Goal: Task Accomplishment & Management: Contribute content

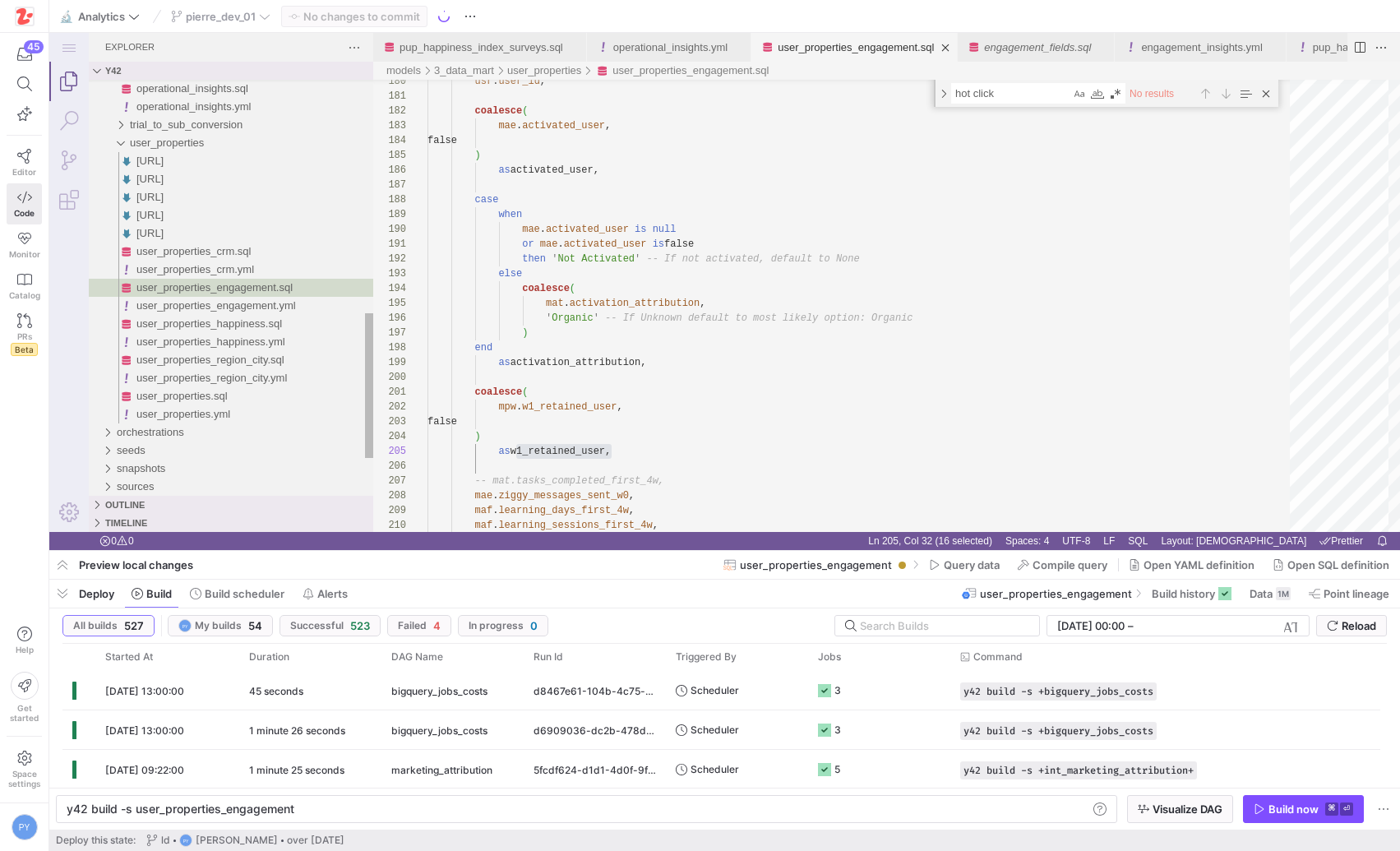
scroll to position [59, 184]
type textarea "or mae.activated_user is false then 'Not Activated' -- If not activated, defaul…"
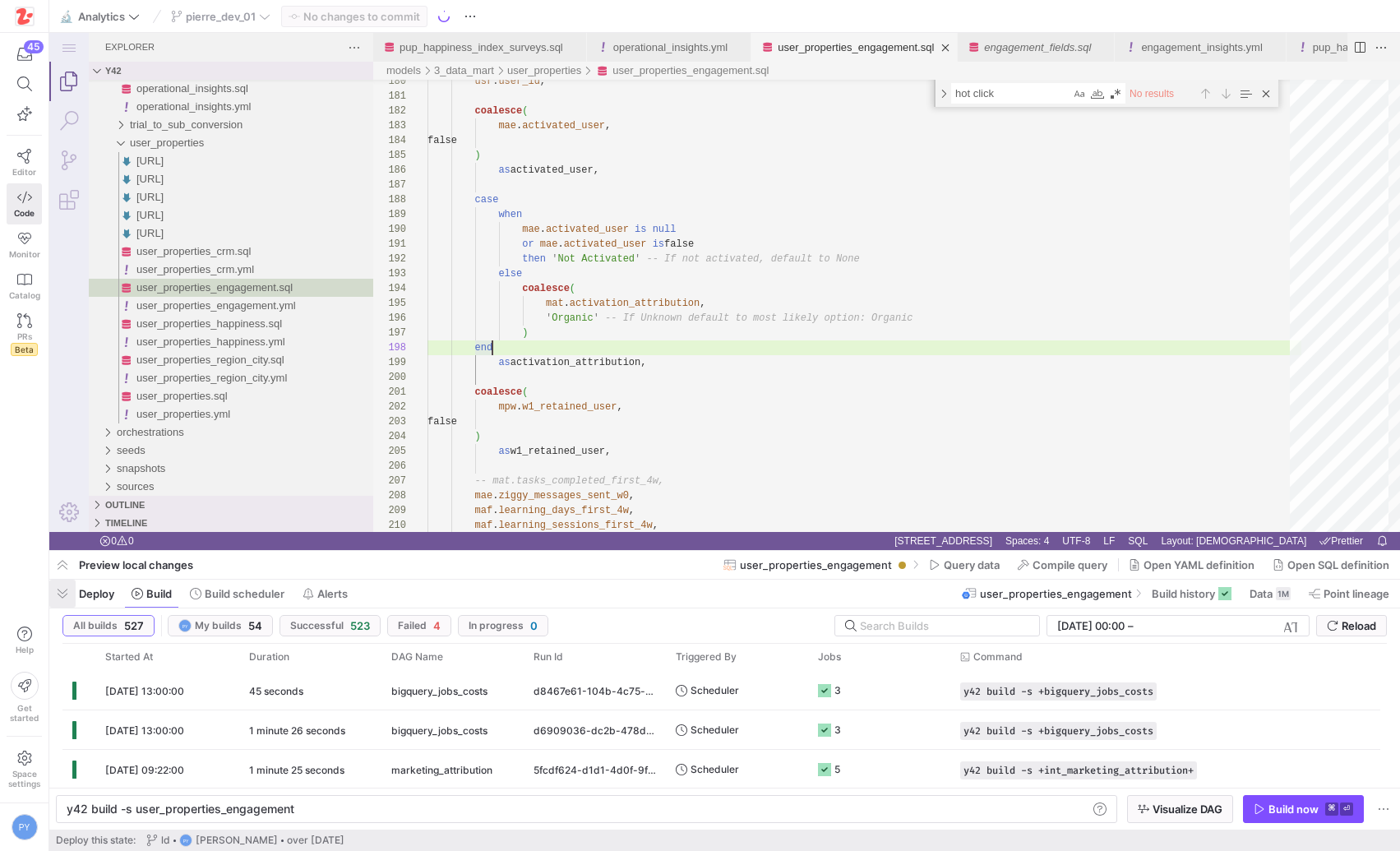
click at [66, 589] on span "button" at bounding box center [62, 594] width 26 height 28
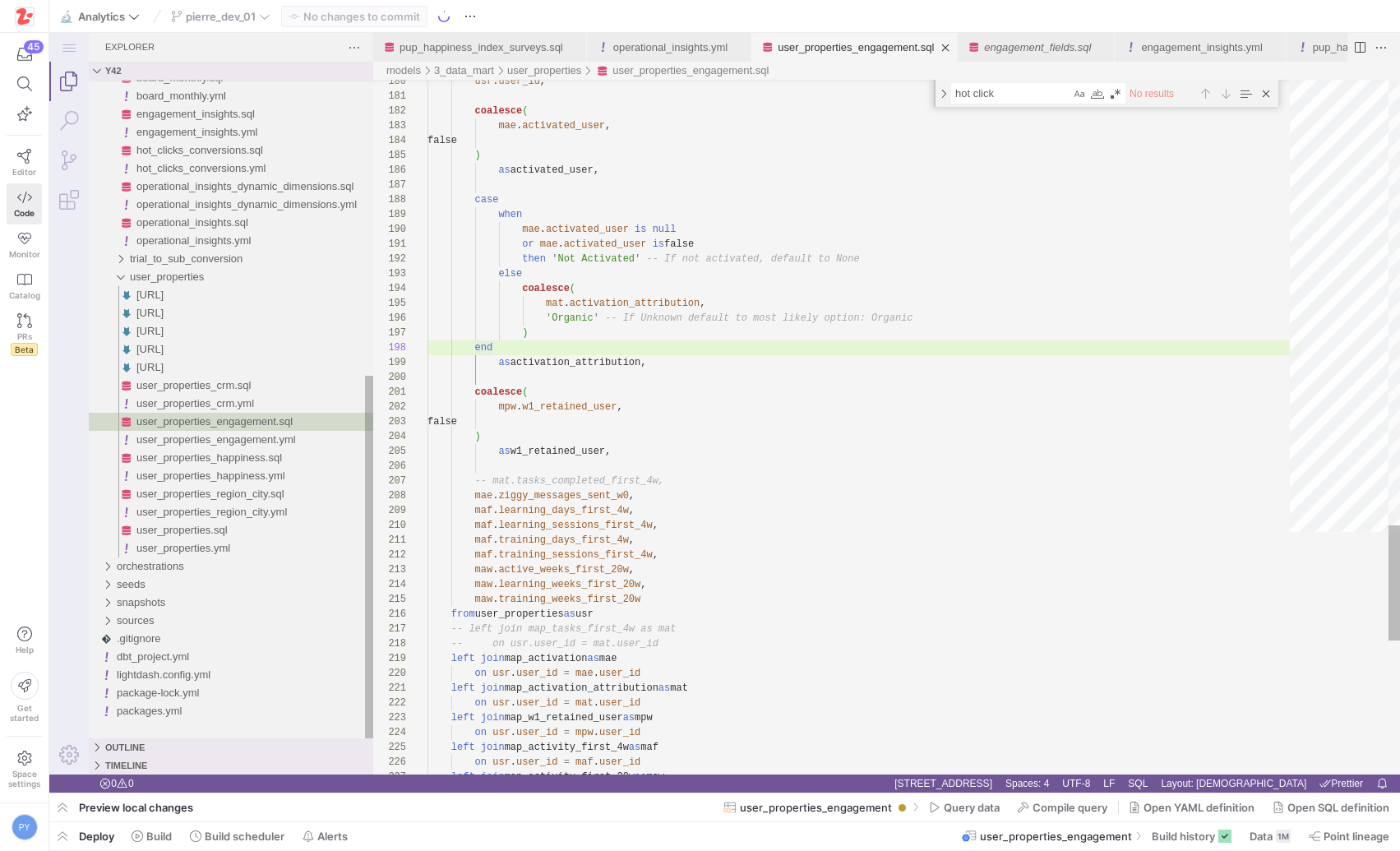
scroll to position [103, 65]
click at [1267, 95] on div "Close (Escape)" at bounding box center [1266, 94] width 18 height 18
click at [523, 42] on link "pup_happiness_index_surveys.sql" at bounding box center [481, 47] width 163 height 12
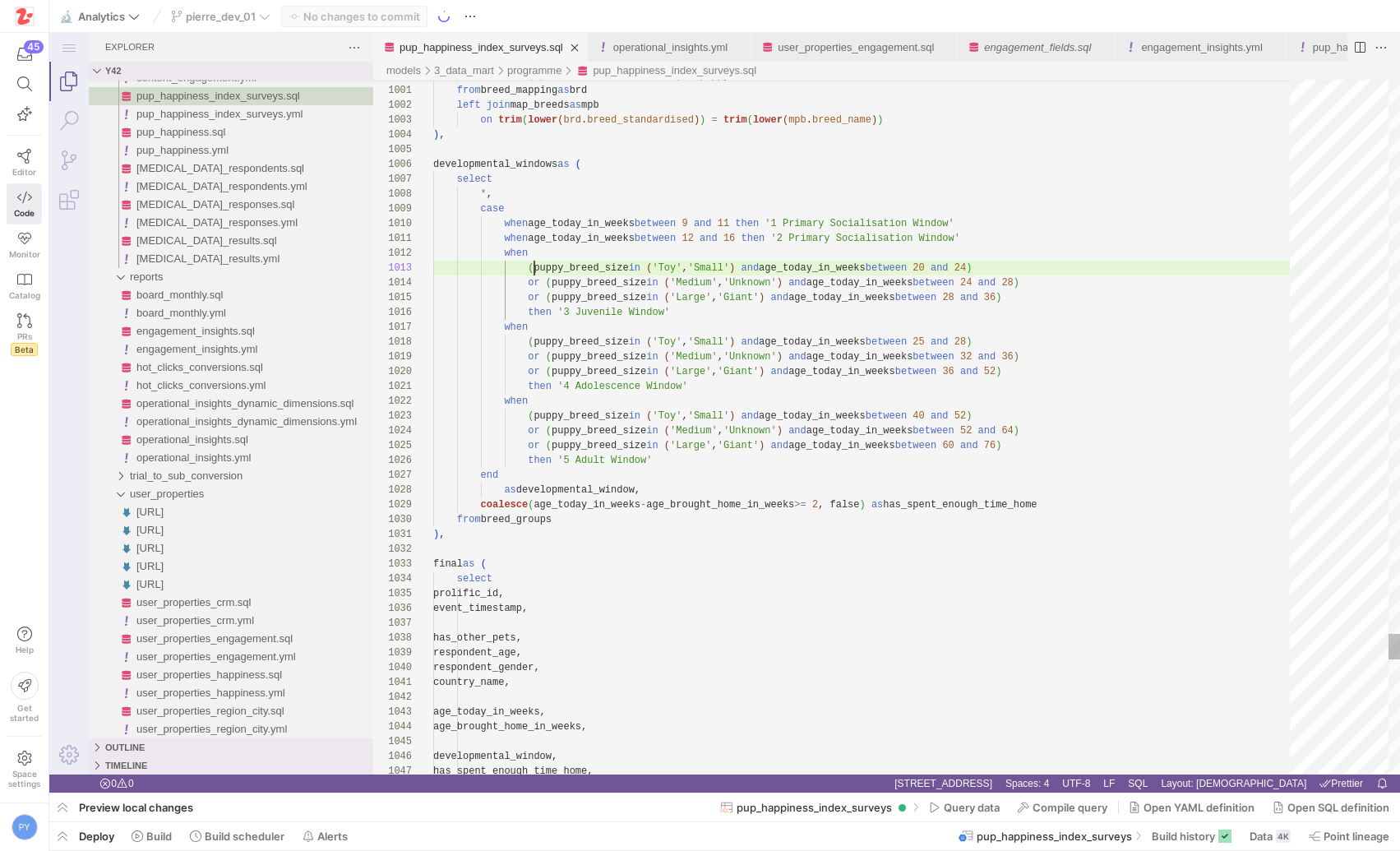
scroll to position [30, 101]
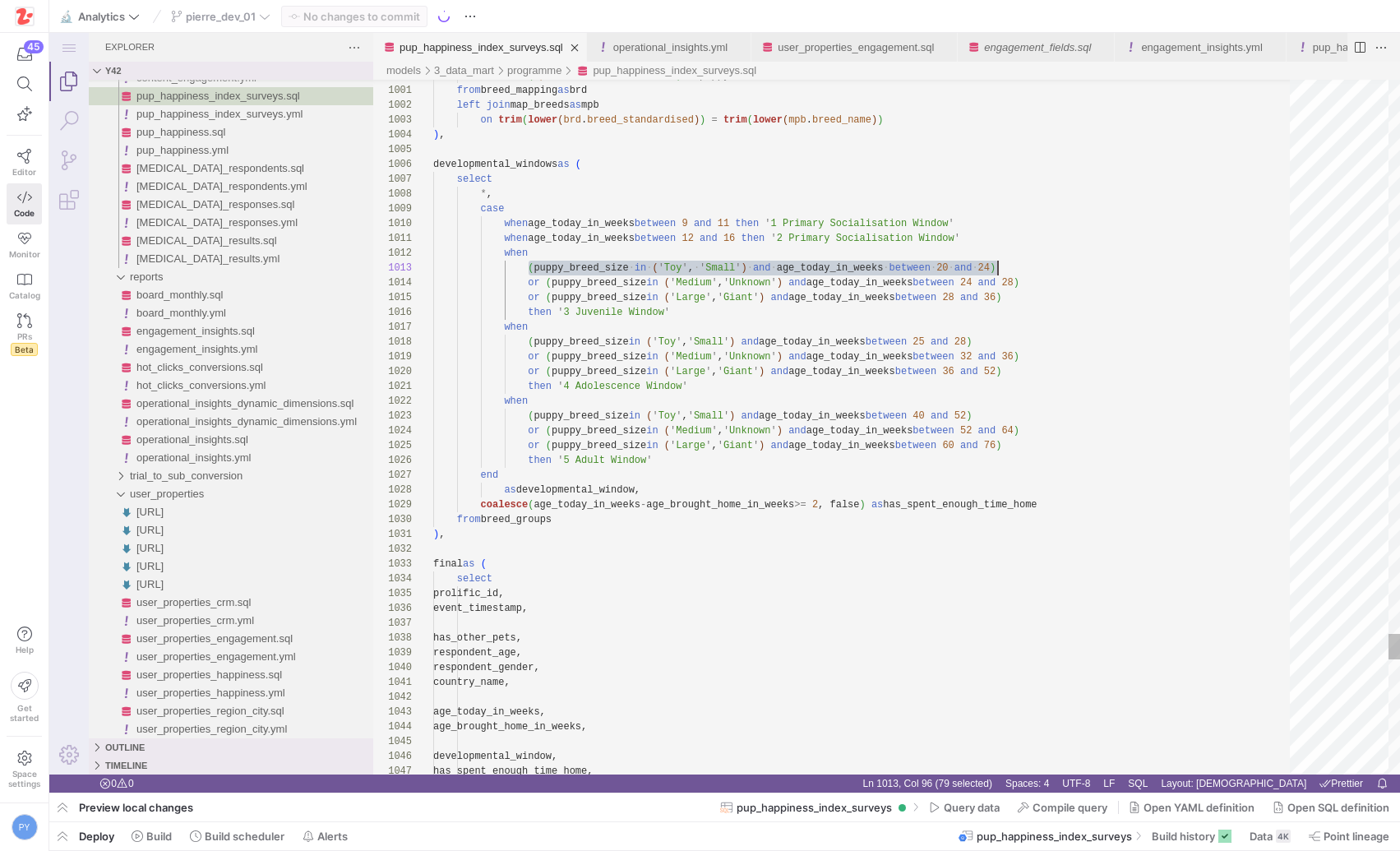
scroll to position [30, 565]
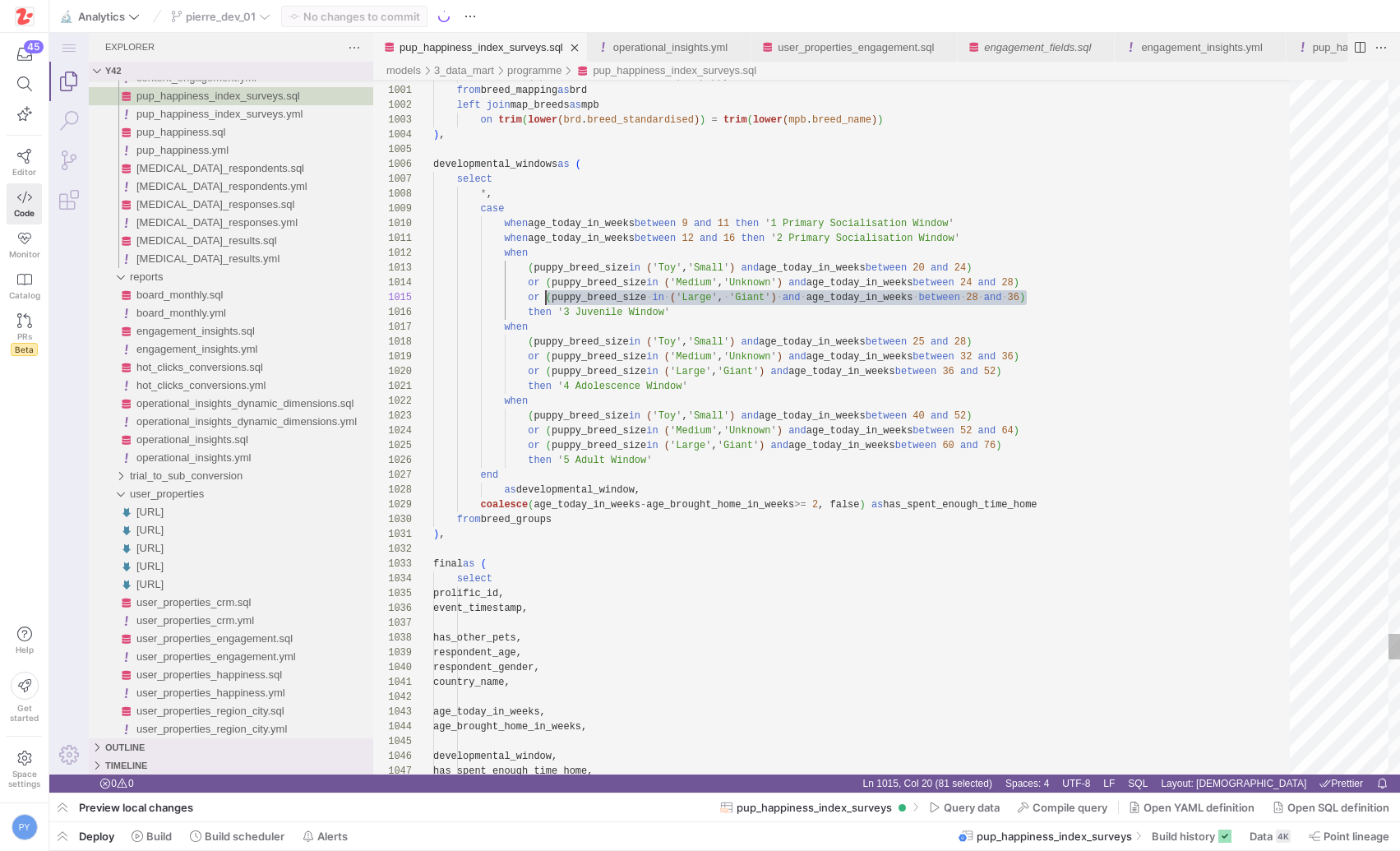
scroll to position [59, 113]
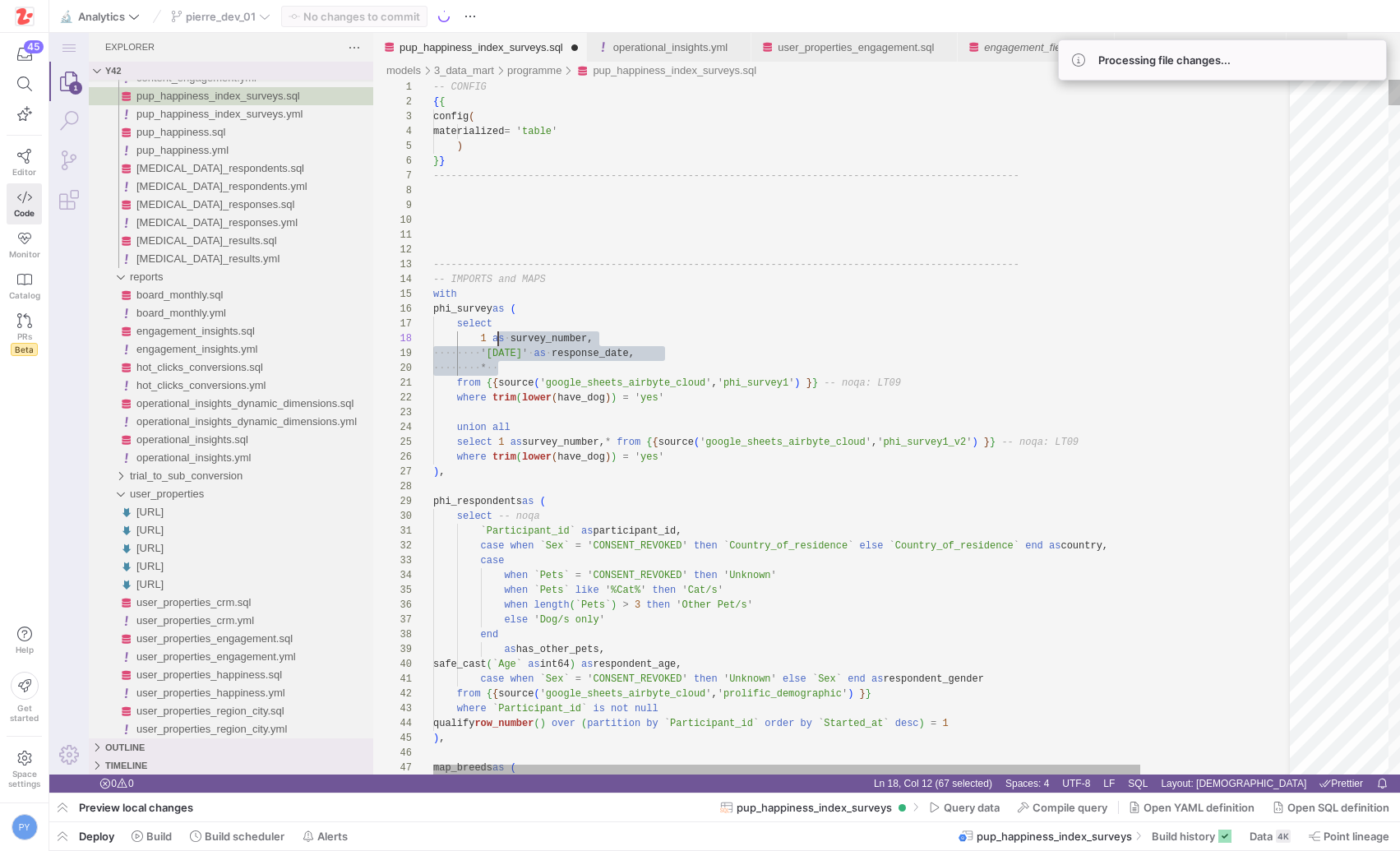
scroll to position [89, 59]
drag, startPoint x: 500, startPoint y: 372, endPoint x: 501, endPoint y: 318, distance: 54.0
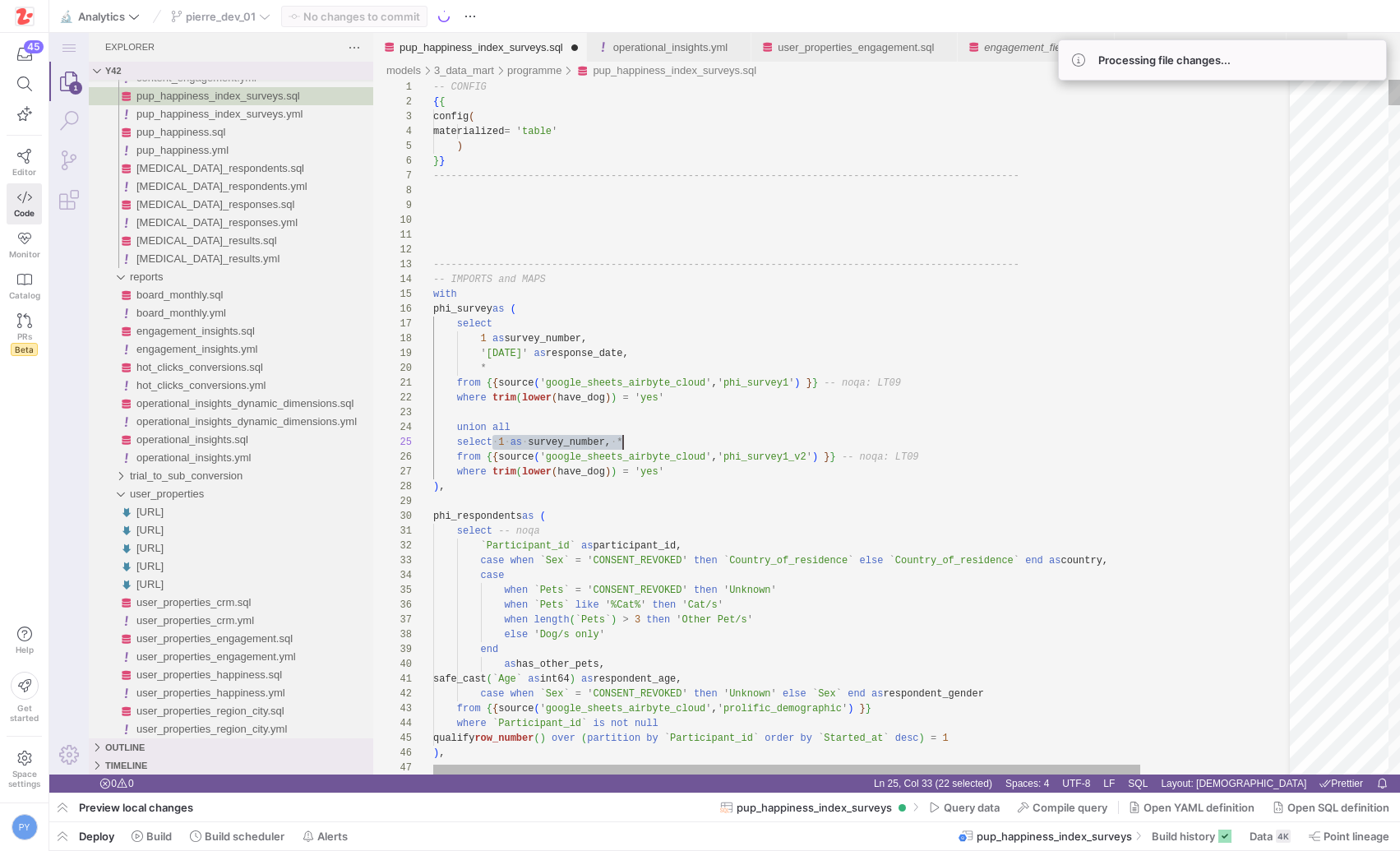
scroll to position [59, 59]
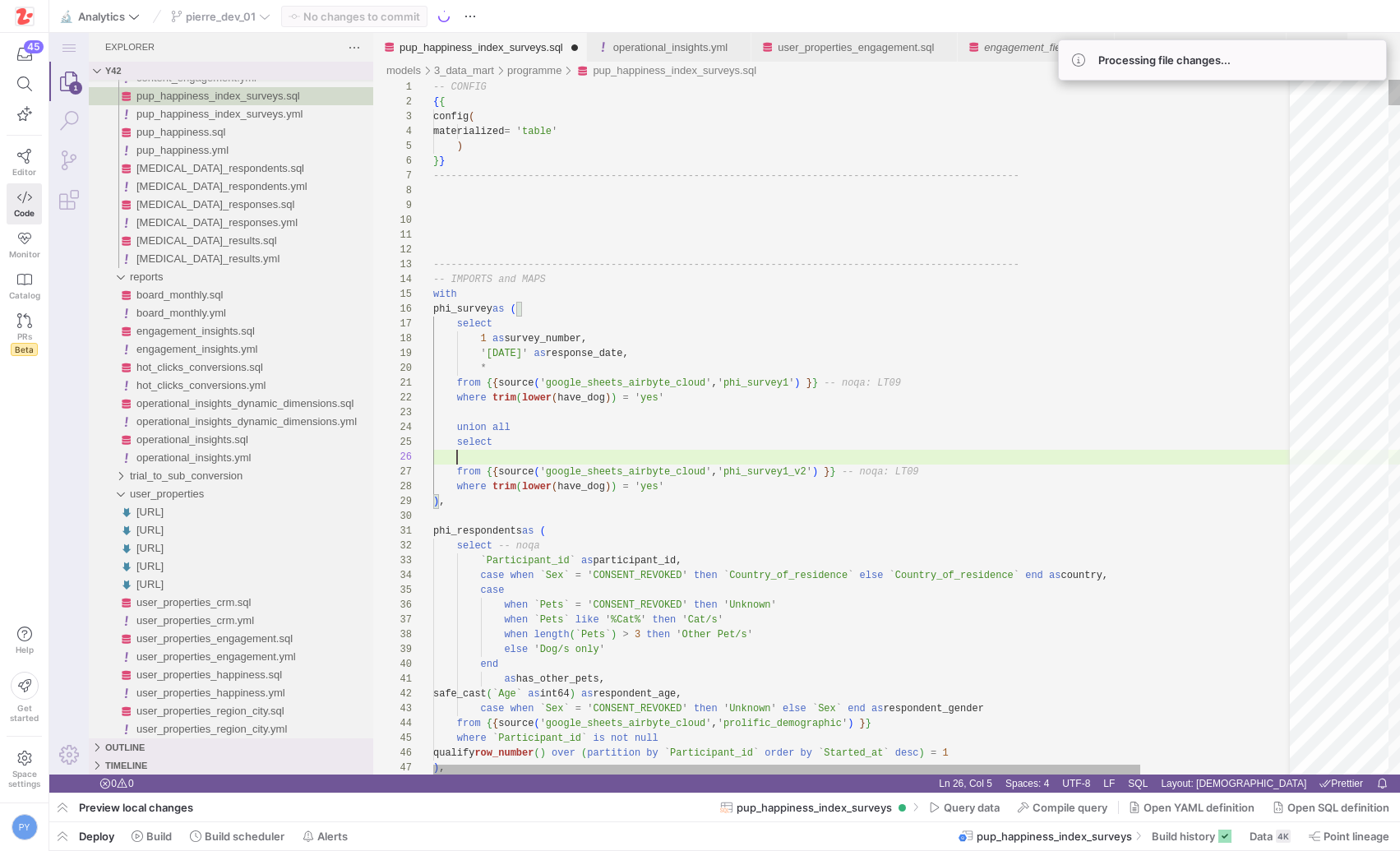
paste textarea "1 as survey_number, '2025-08-12' as response_date, * from {{ source('google_she…"
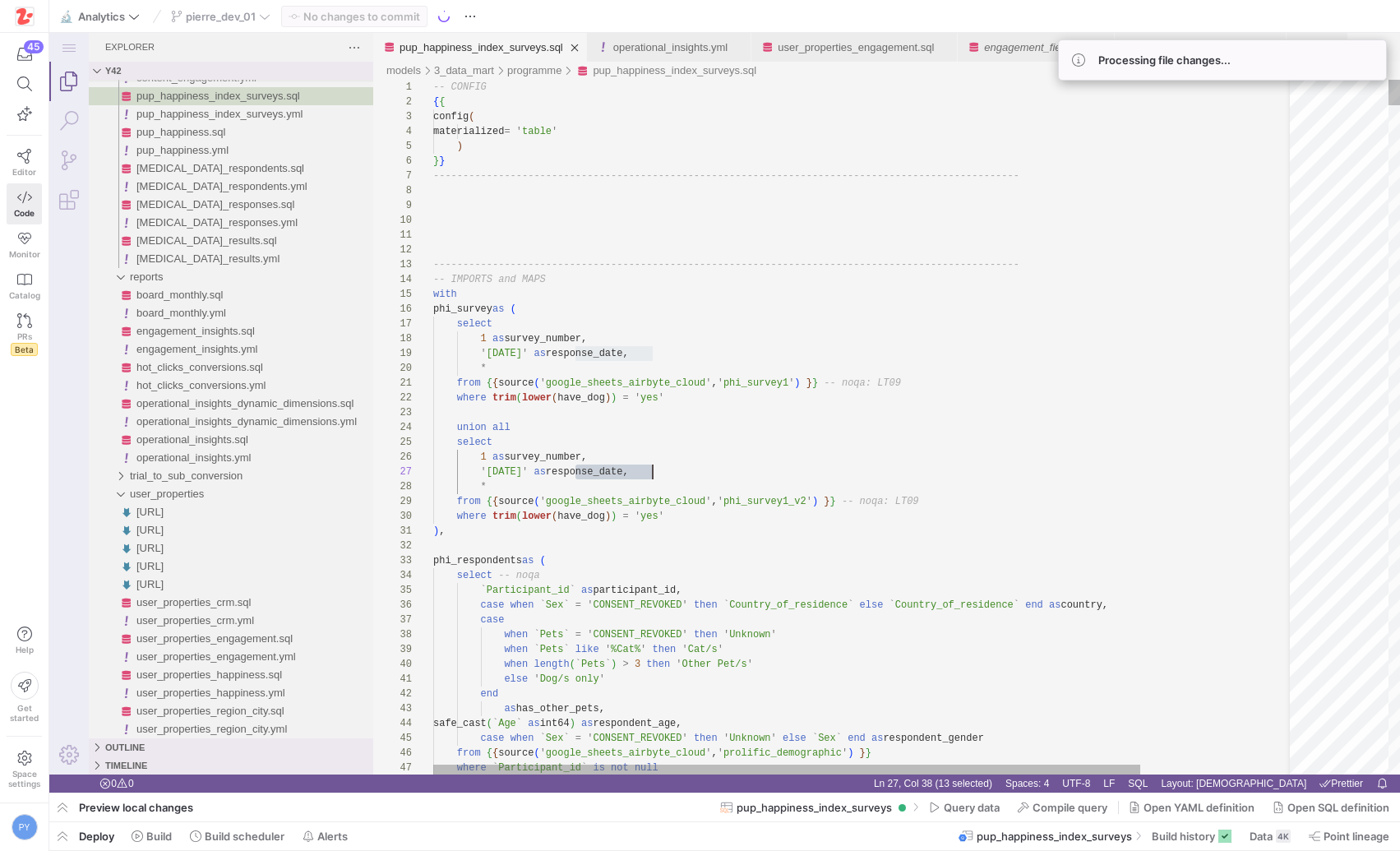
scroll to position [89, 220]
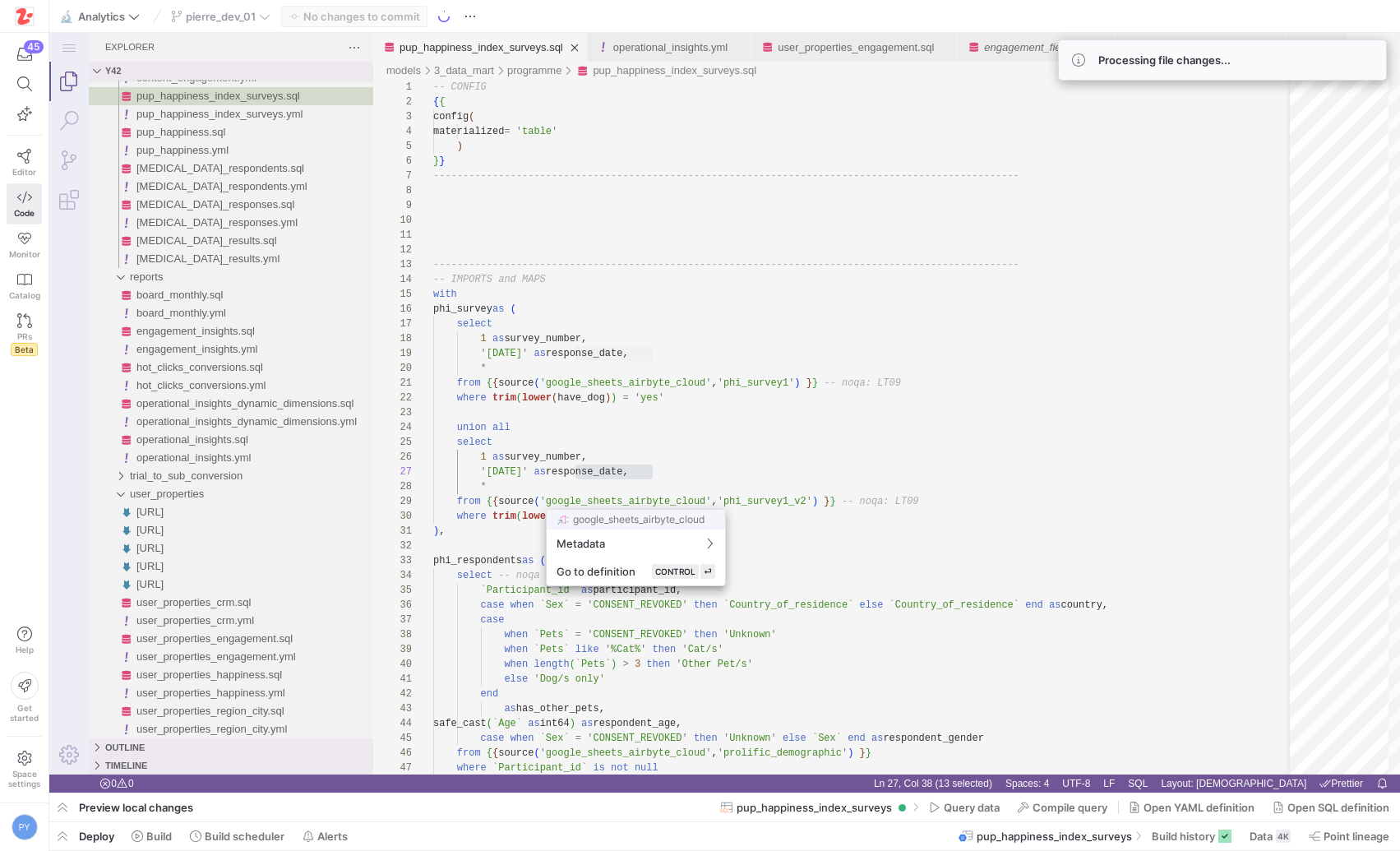
click at [642, 440] on div at bounding box center [700, 425] width 1400 height 851
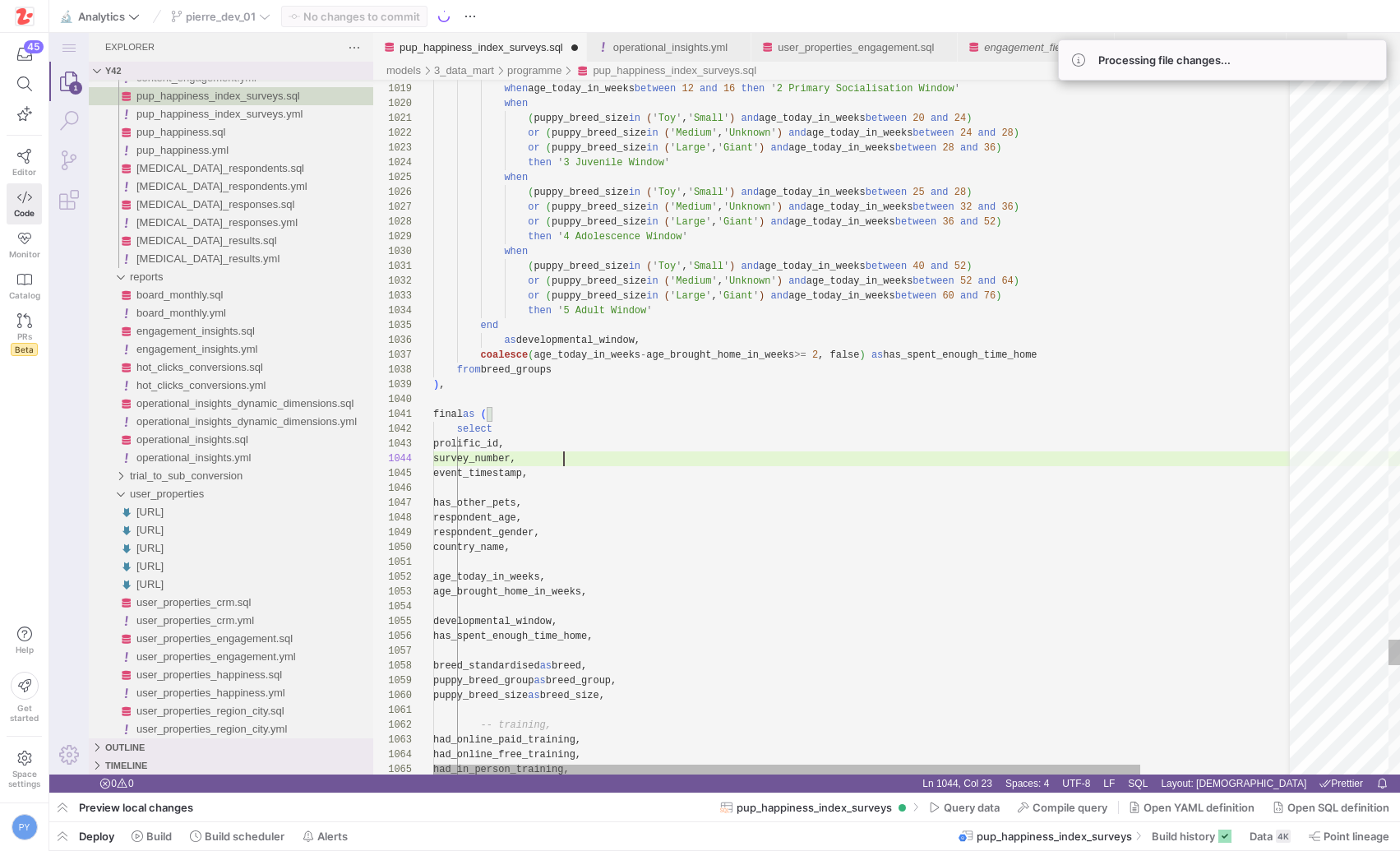
paste textarea "response_date"
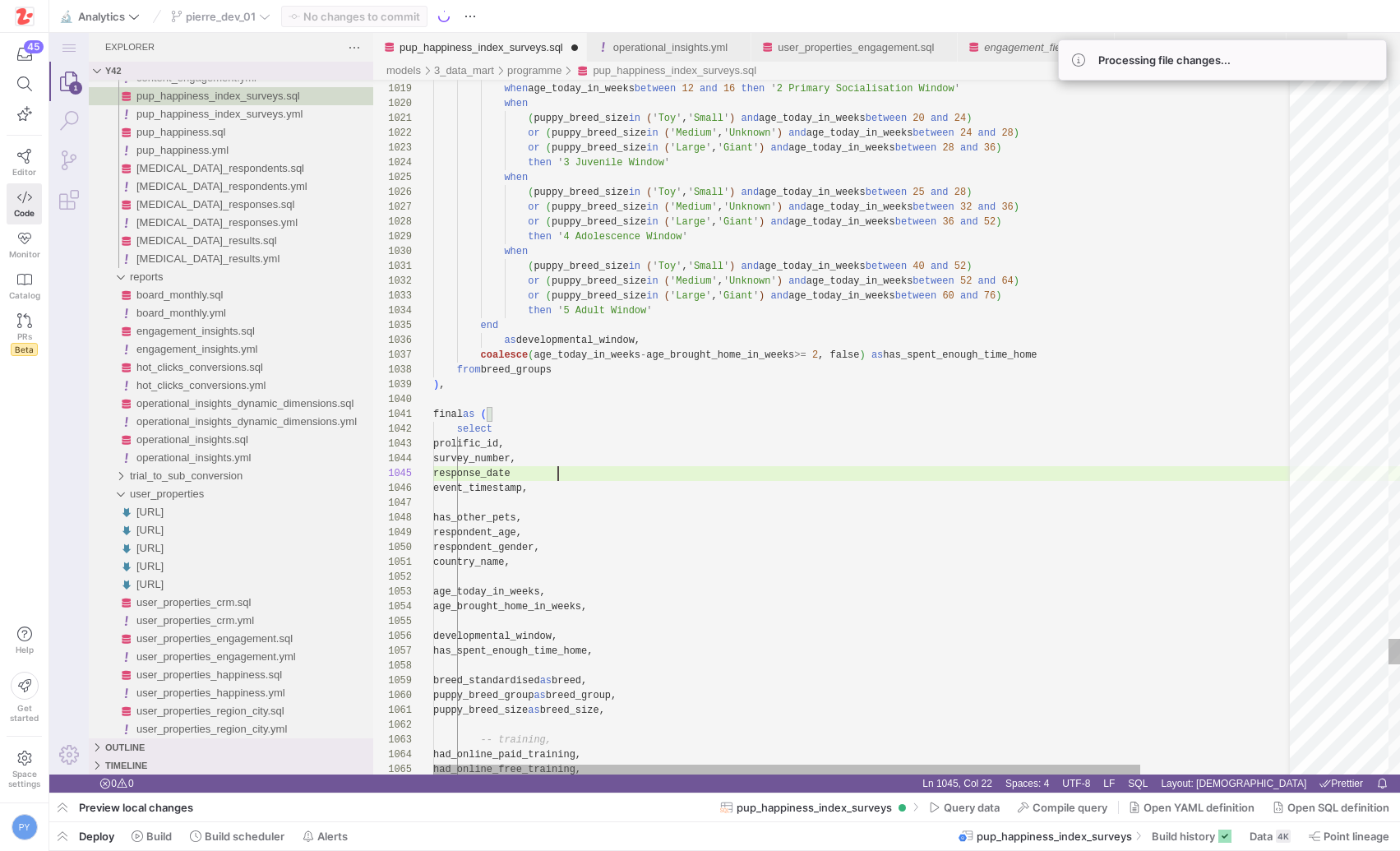
scroll to position [59, 131]
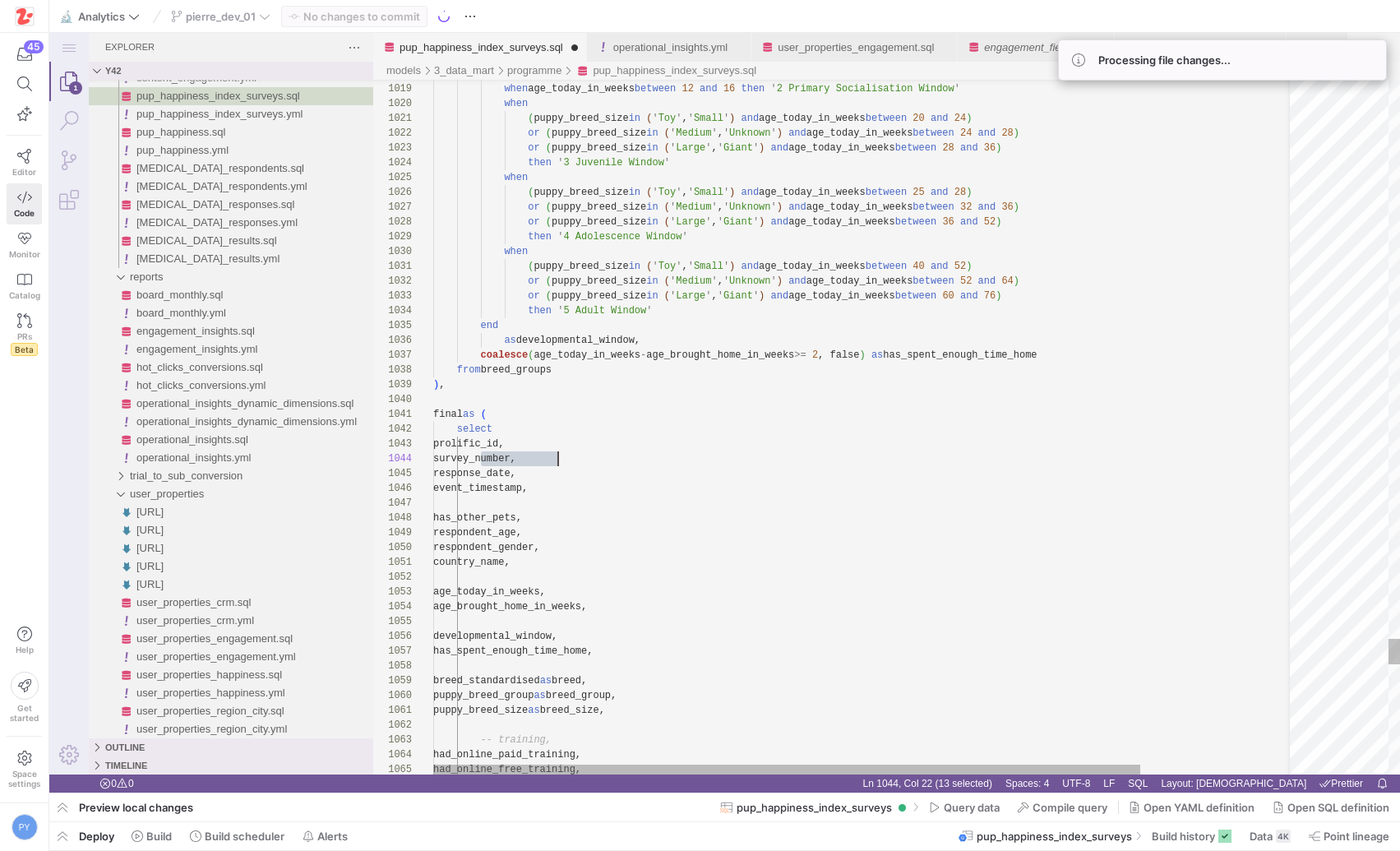
type textarea "final as ( select prolific_id, survey_number, response_date, event_timestamp, h…"
type textarea "survey_number"
click at [1202, 93] on div "Previous Match (⇧Enter)" at bounding box center [1205, 94] width 18 height 18
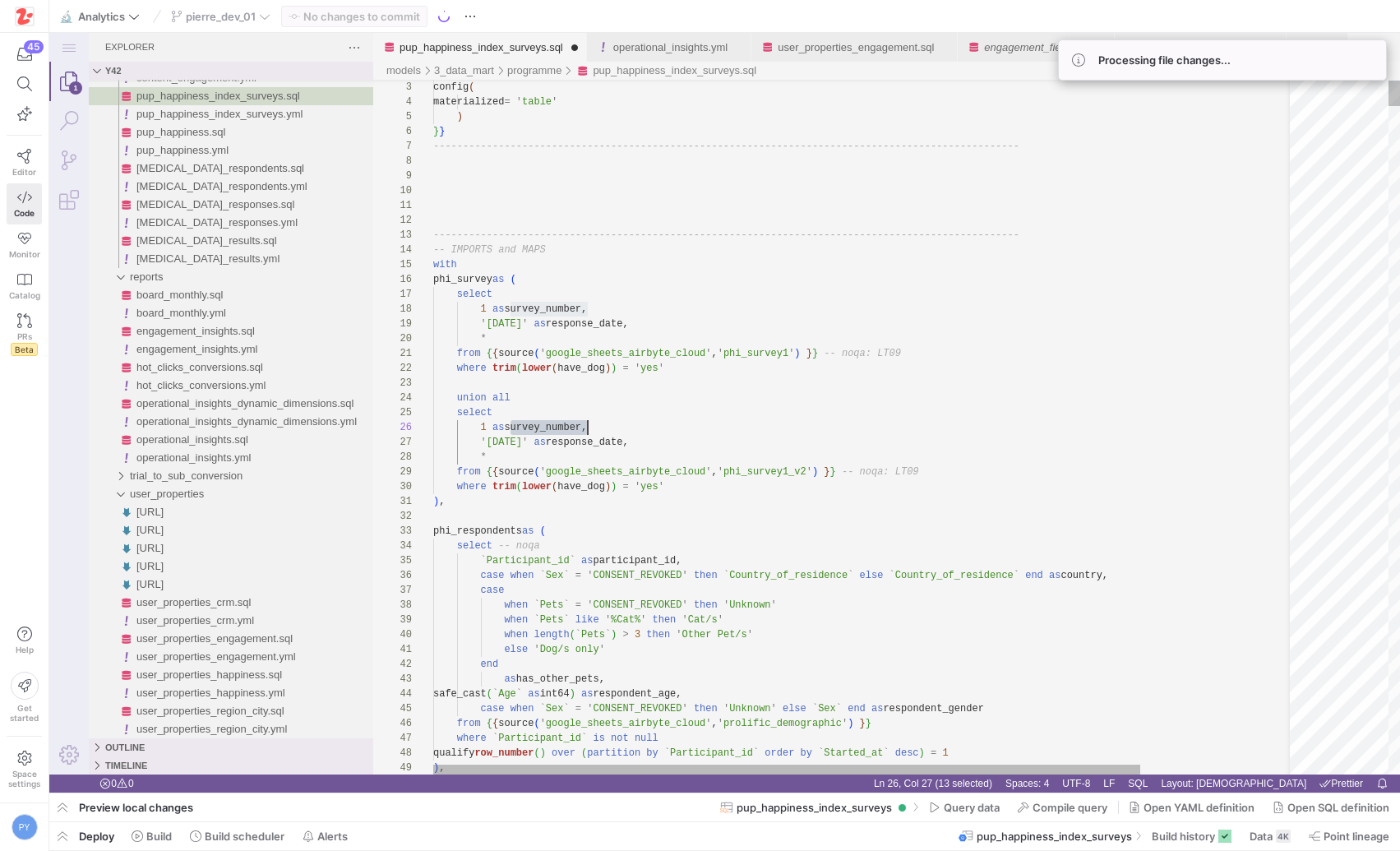
scroll to position [74, 154]
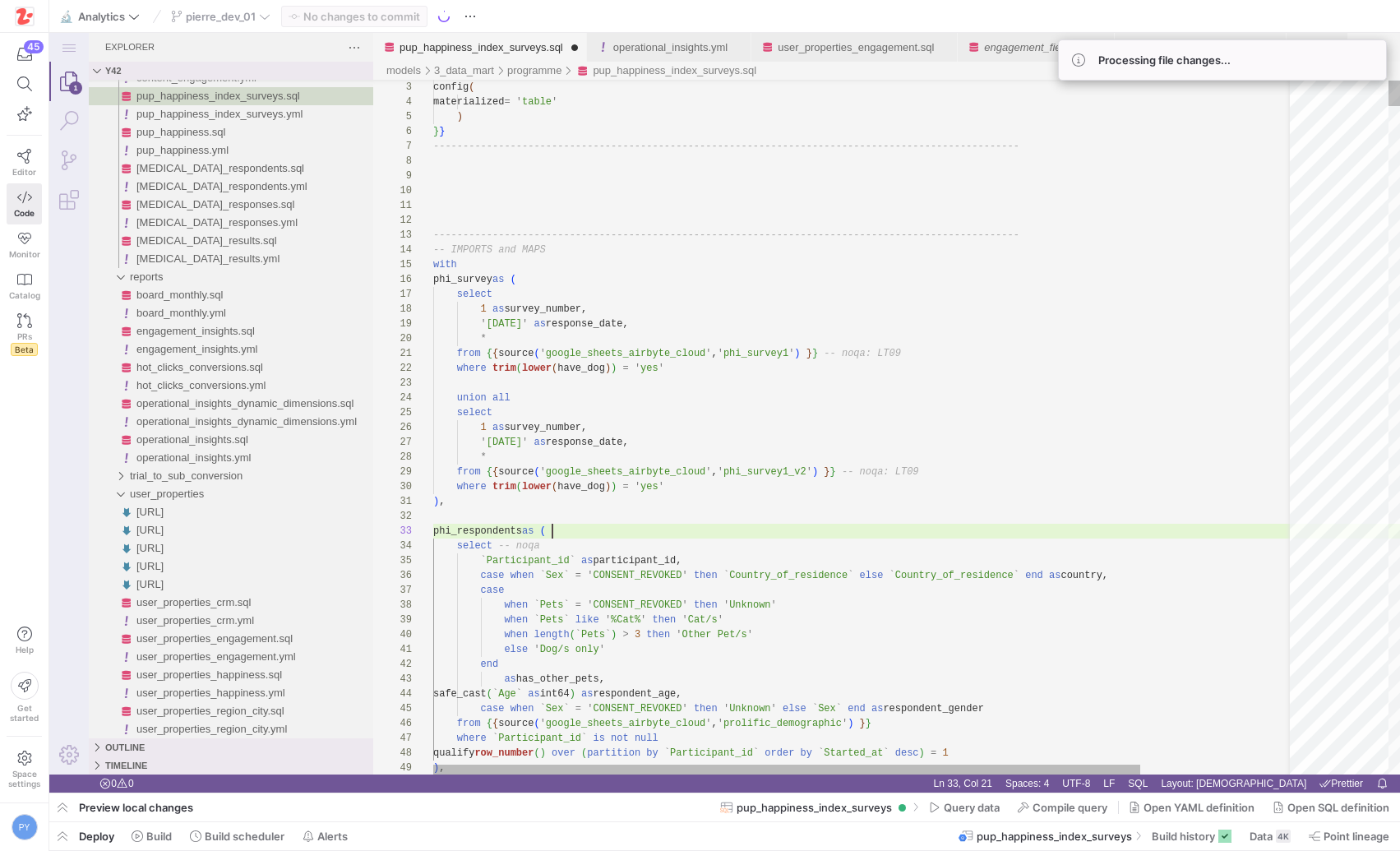
scroll to position [30, 119]
type textarea "-- CONFIG {{ config( materialized = 'table' ) }} ------------------------------…"
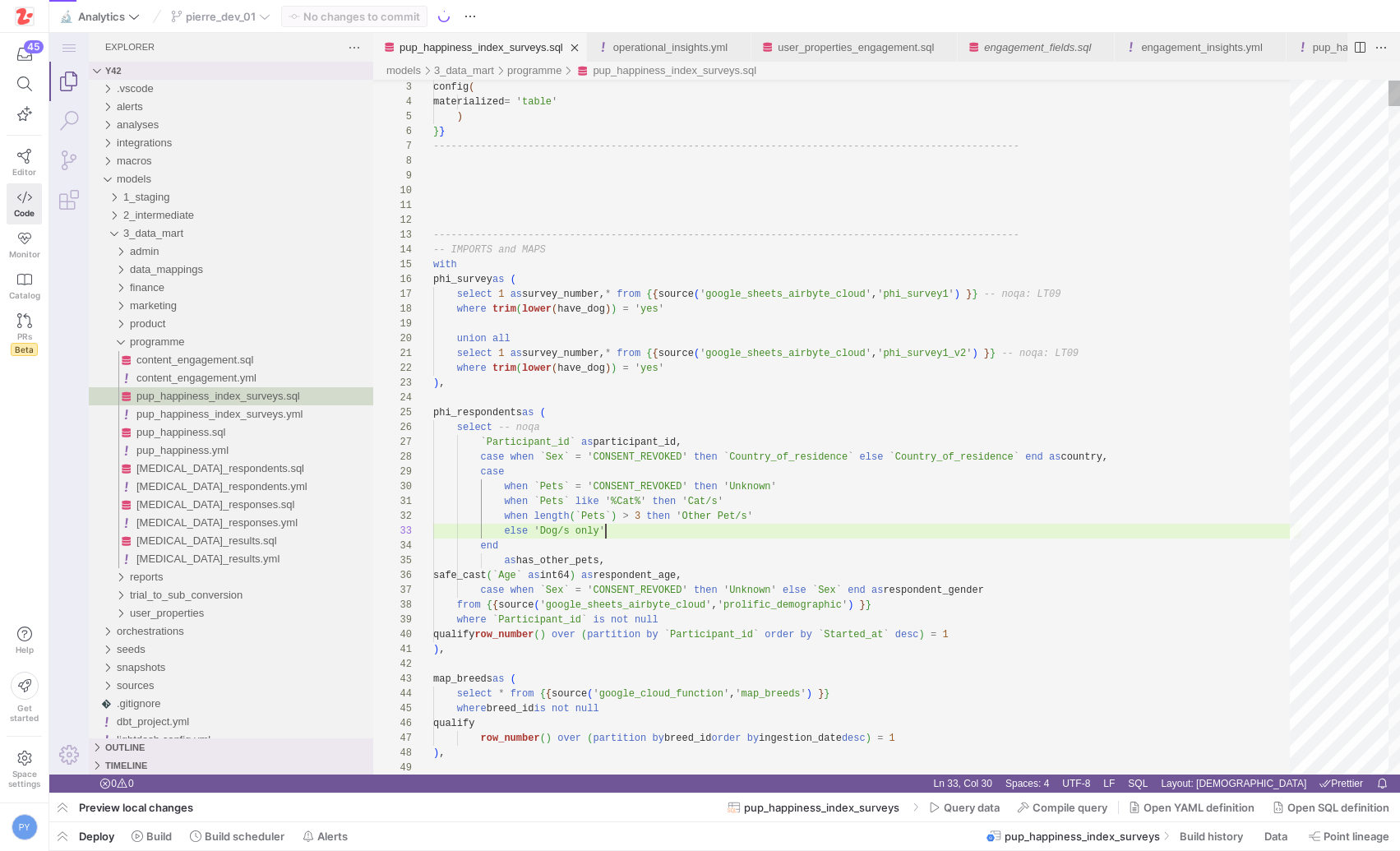
scroll to position [30, 173]
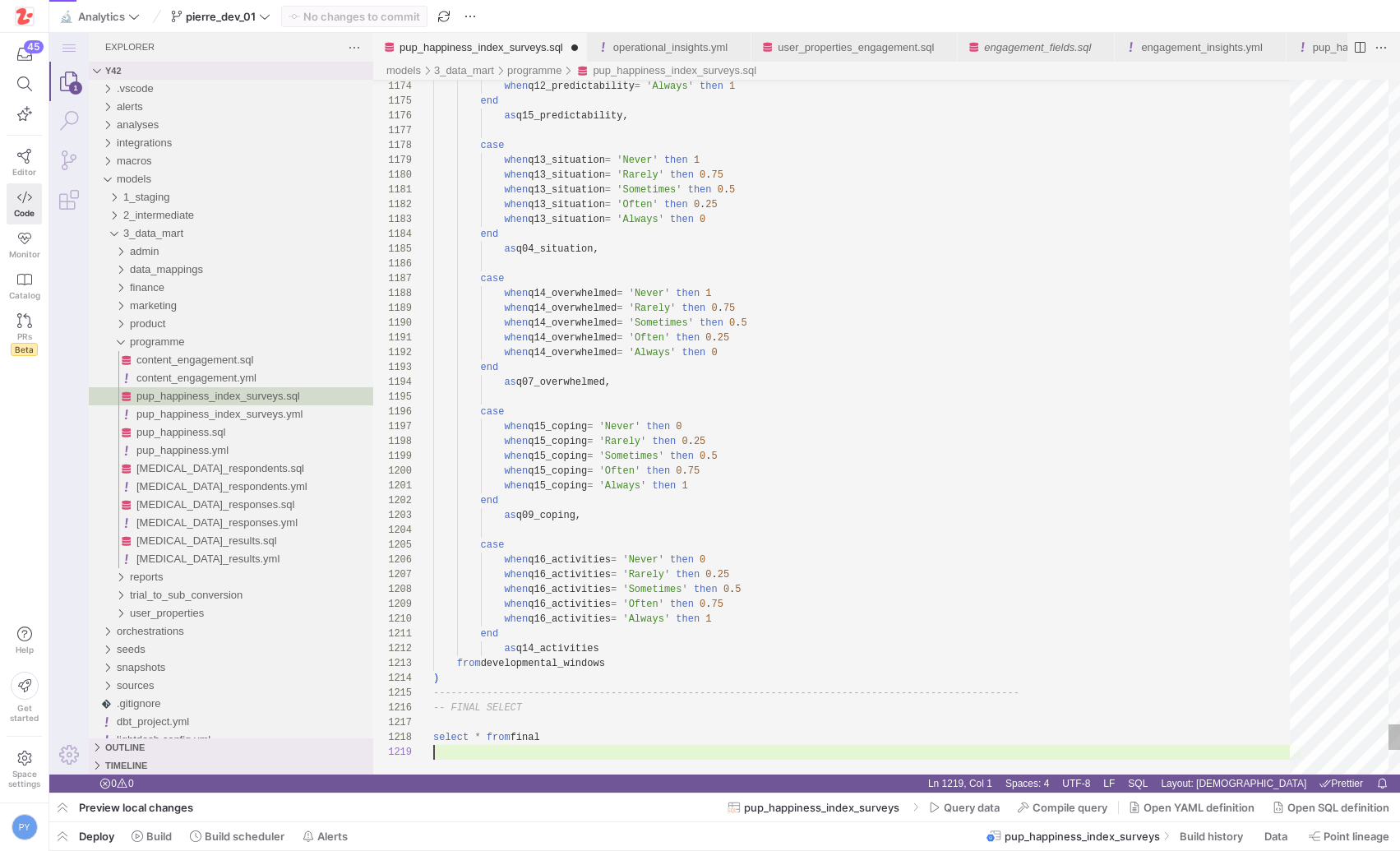
type textarea "when q15_coping = 'Always' then 1 end as q09_coping, case when q16_activities =…"
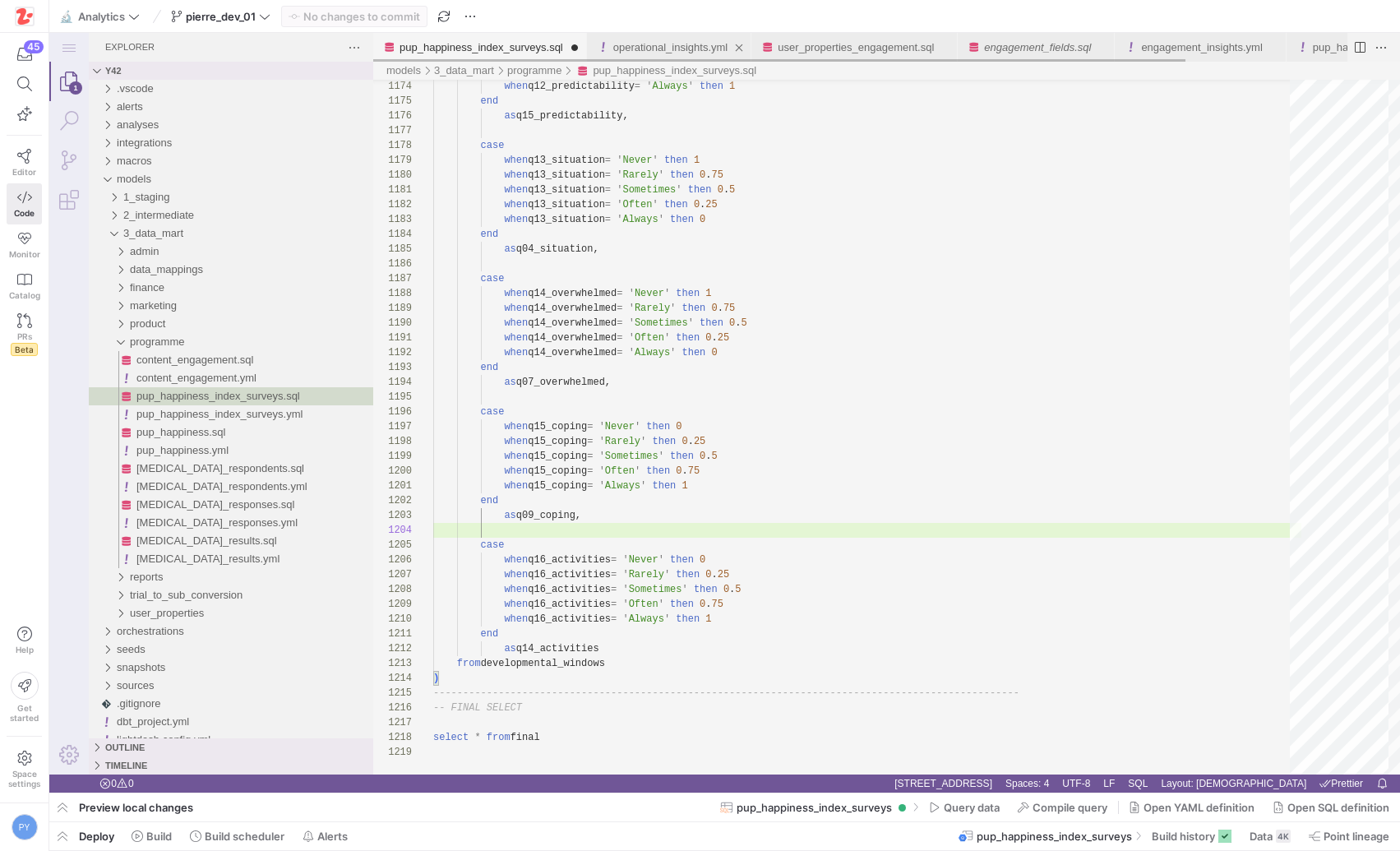
click at [686, 48] on link "operational_insights.yml" at bounding box center [670, 47] width 115 height 12
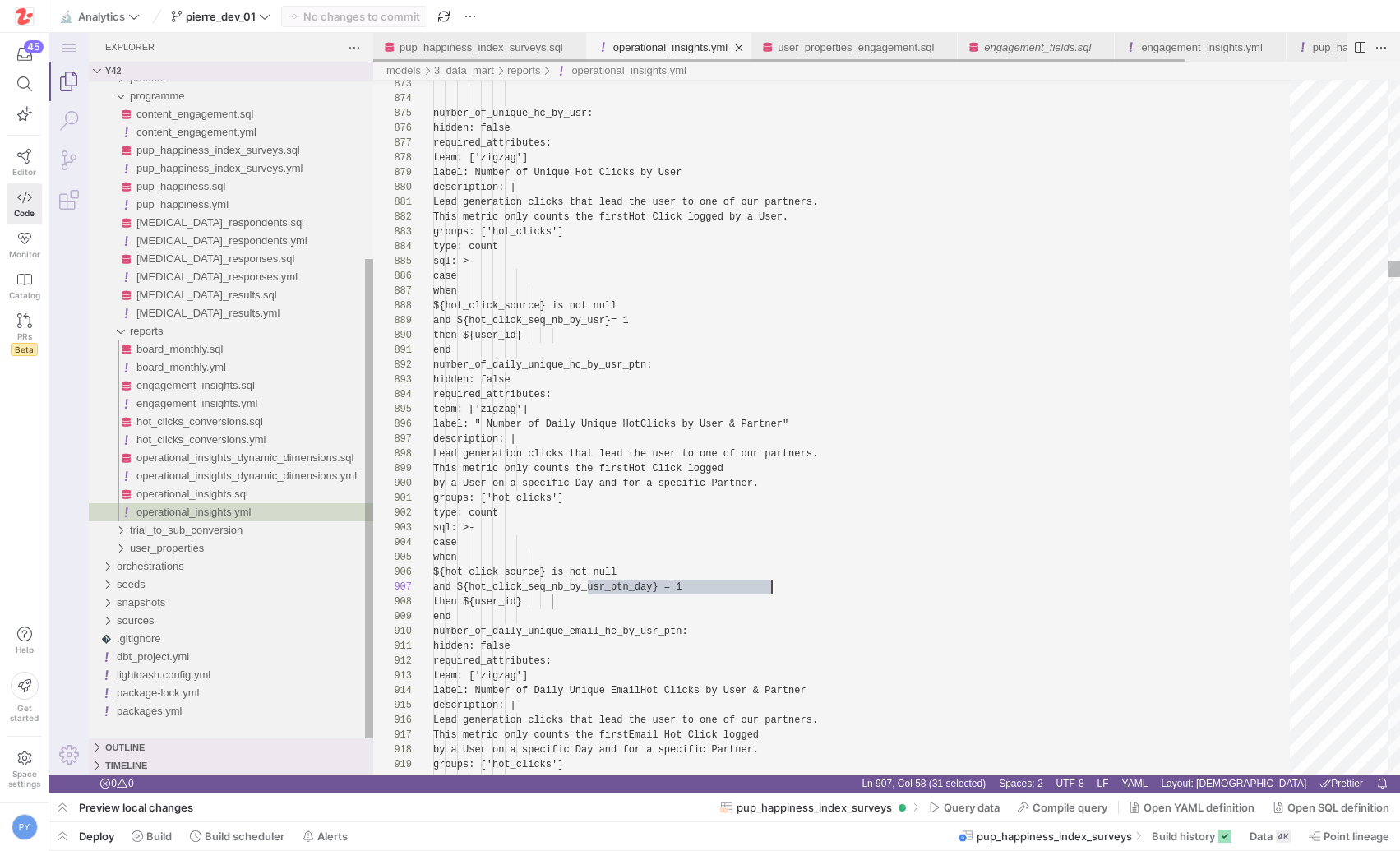
scroll to position [30, 339]
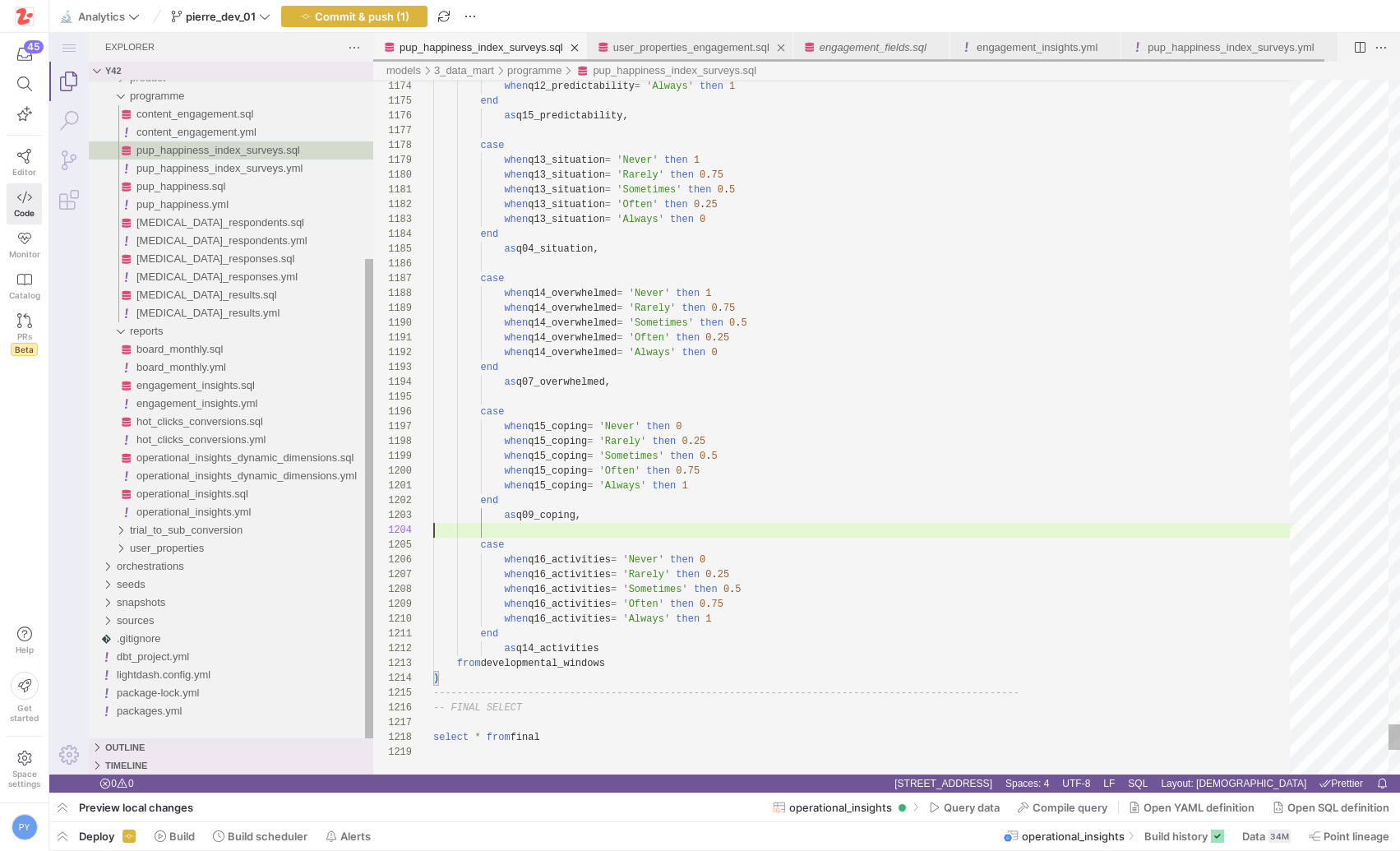
scroll to position [44, 0]
click at [692, 47] on link "user_properties_engagement.sql" at bounding box center [691, 47] width 156 height 12
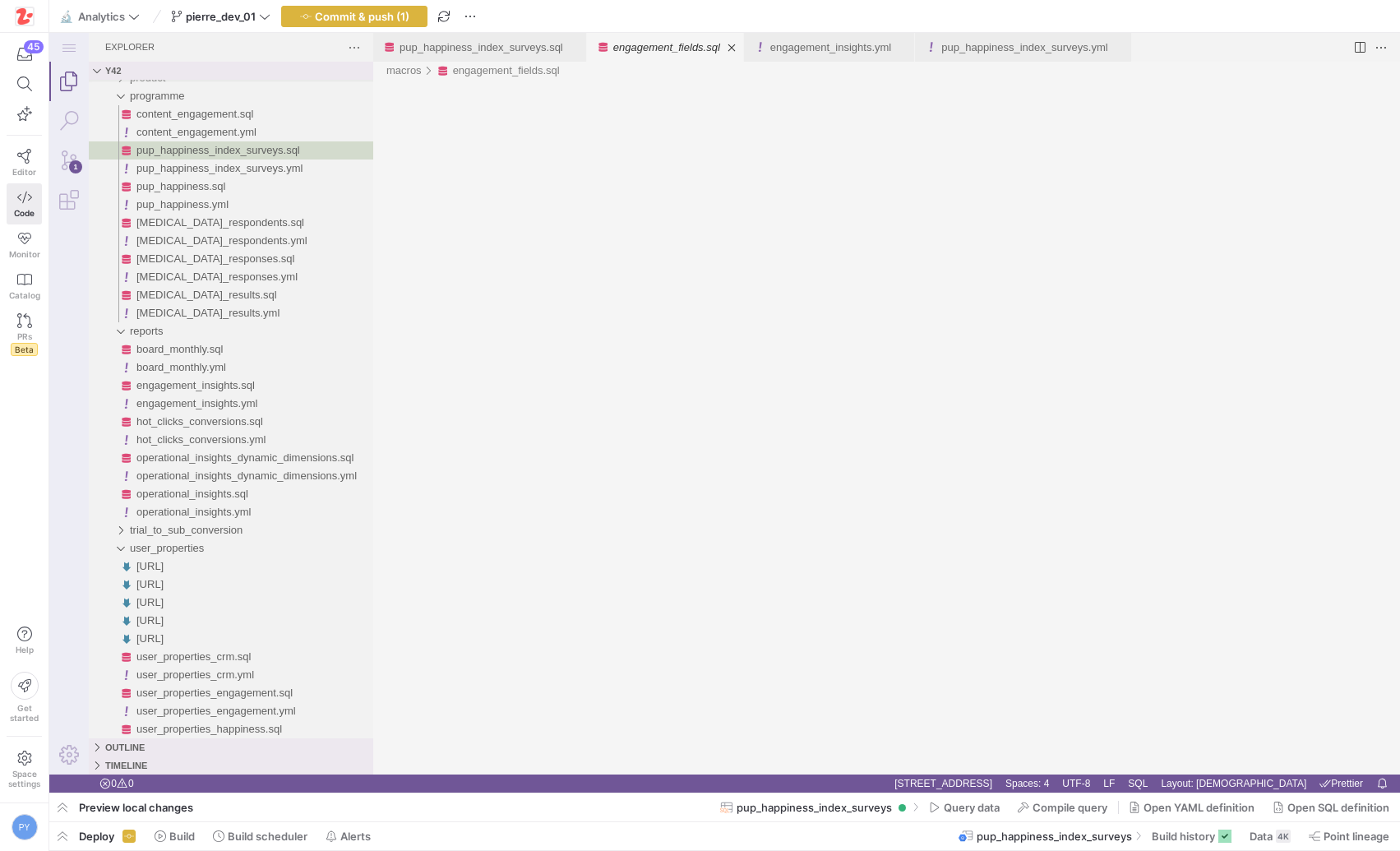
click at [692, 47] on link "engagement_fields.sql" at bounding box center [667, 47] width 107 height 12
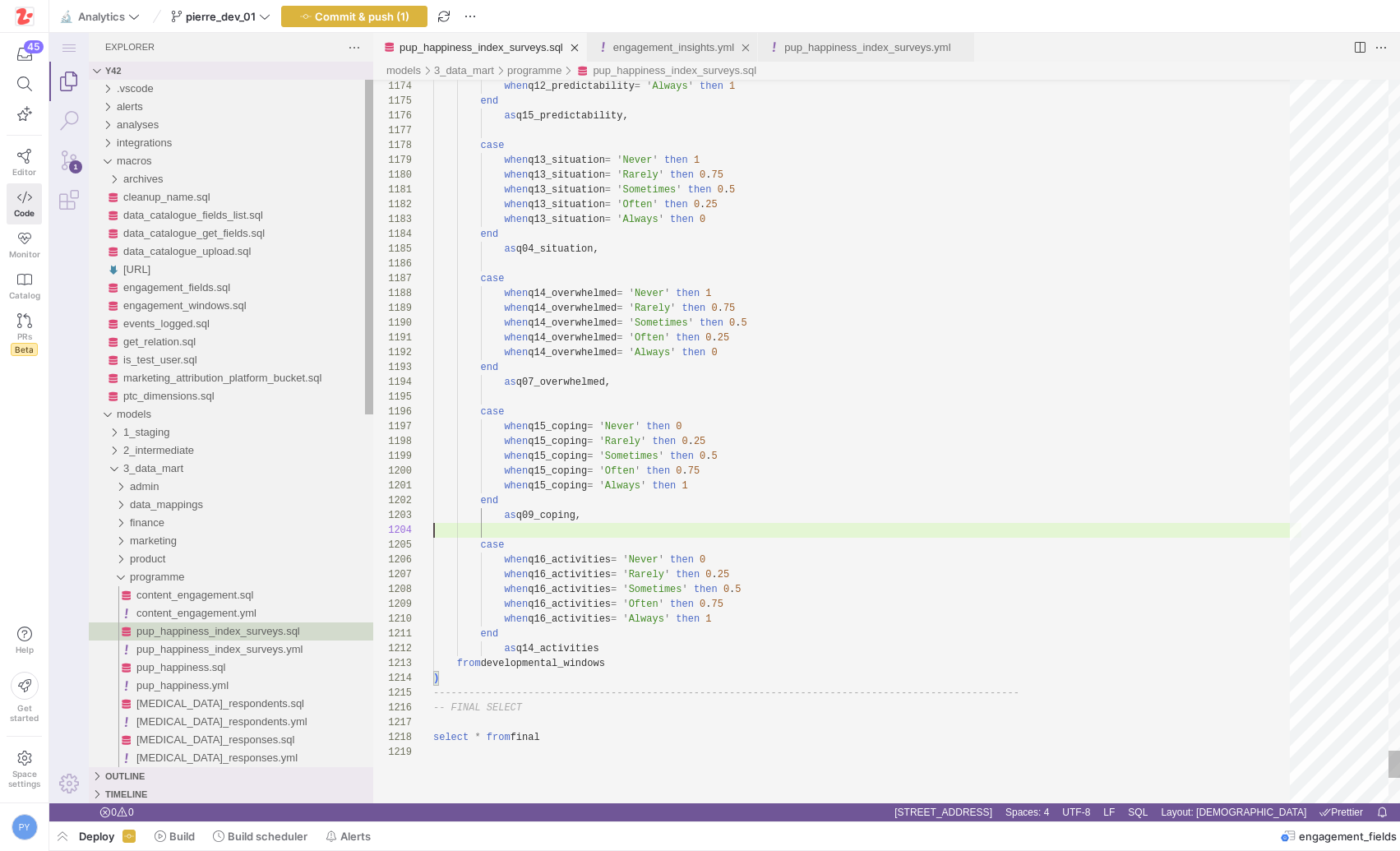
scroll to position [44, 0]
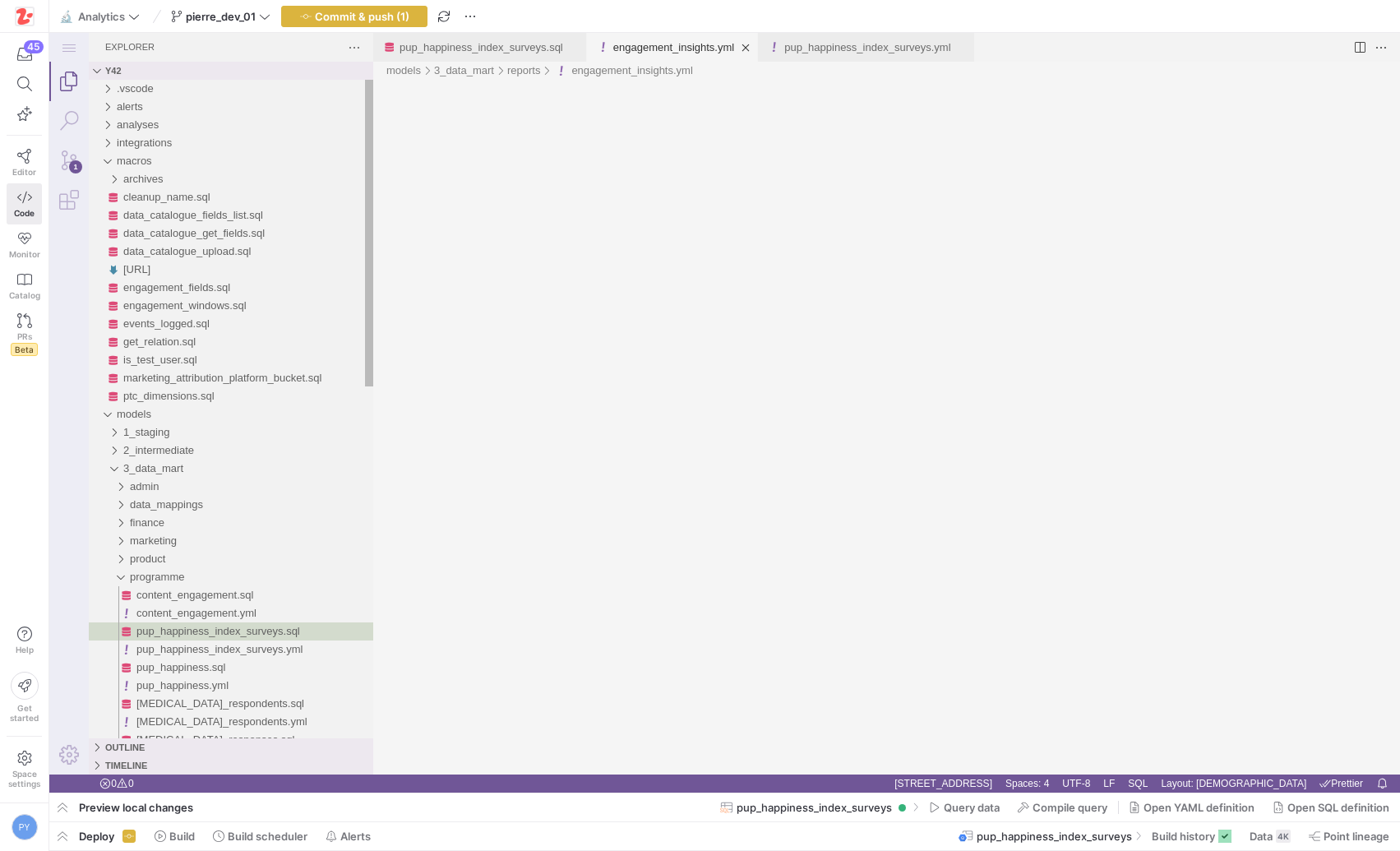
click at [692, 47] on link "engagement_insights.yml" at bounding box center [673, 47] width 121 height 12
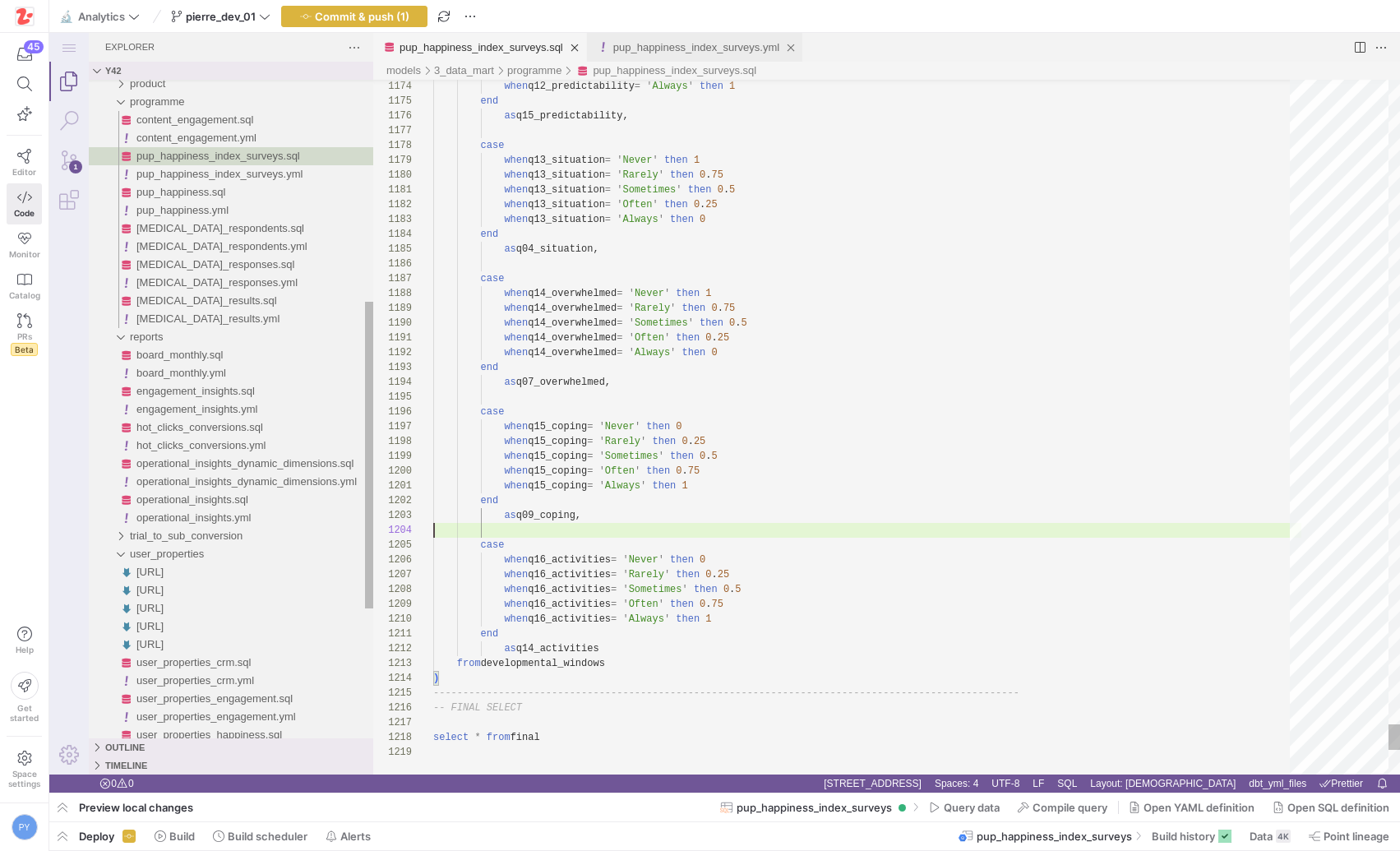
scroll to position [44, 0]
click at [379, 11] on span "Commit & push (1)" at bounding box center [362, 17] width 94 height 13
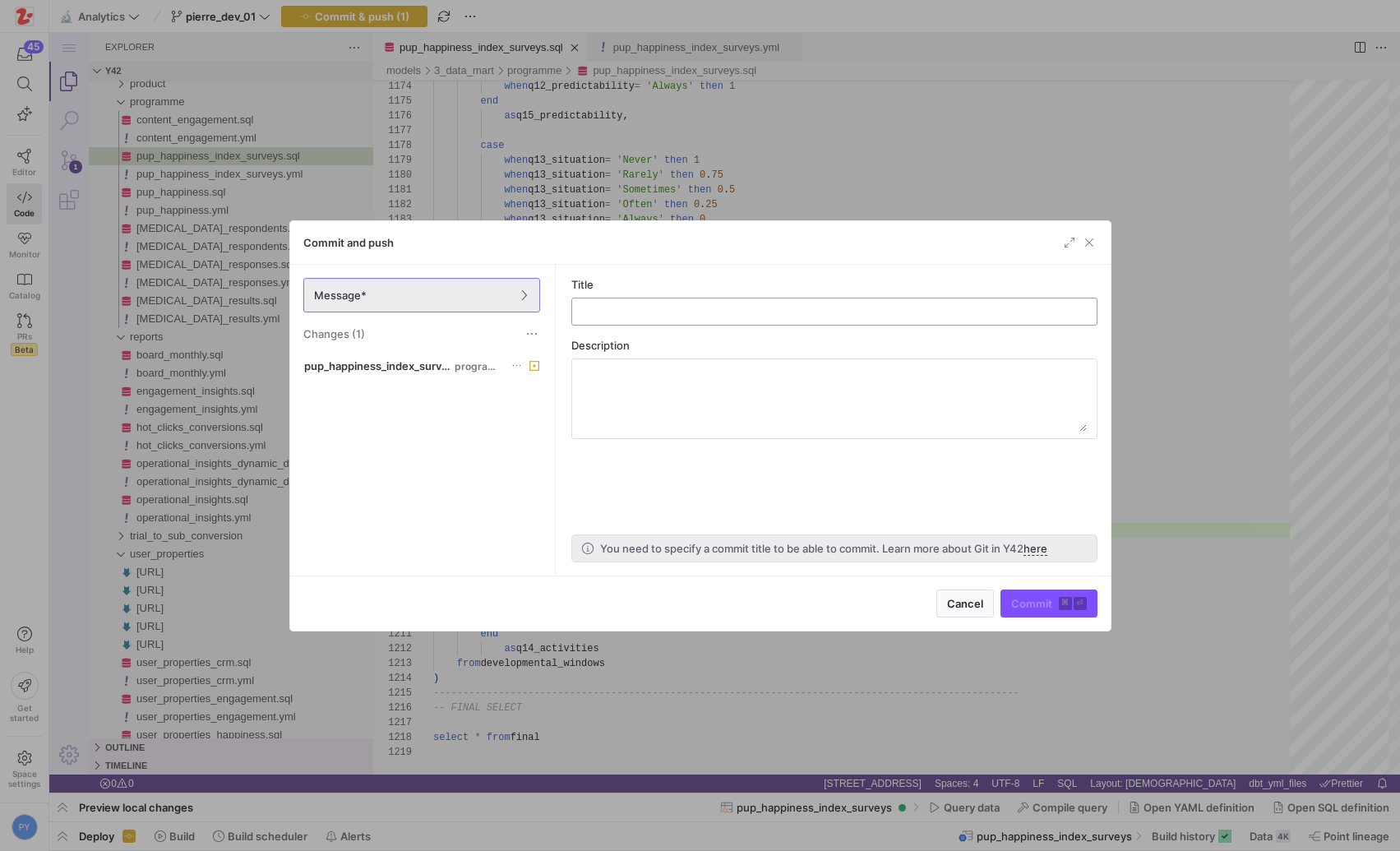
click at [693, 311] on input "text" at bounding box center [834, 311] width 498 height 13
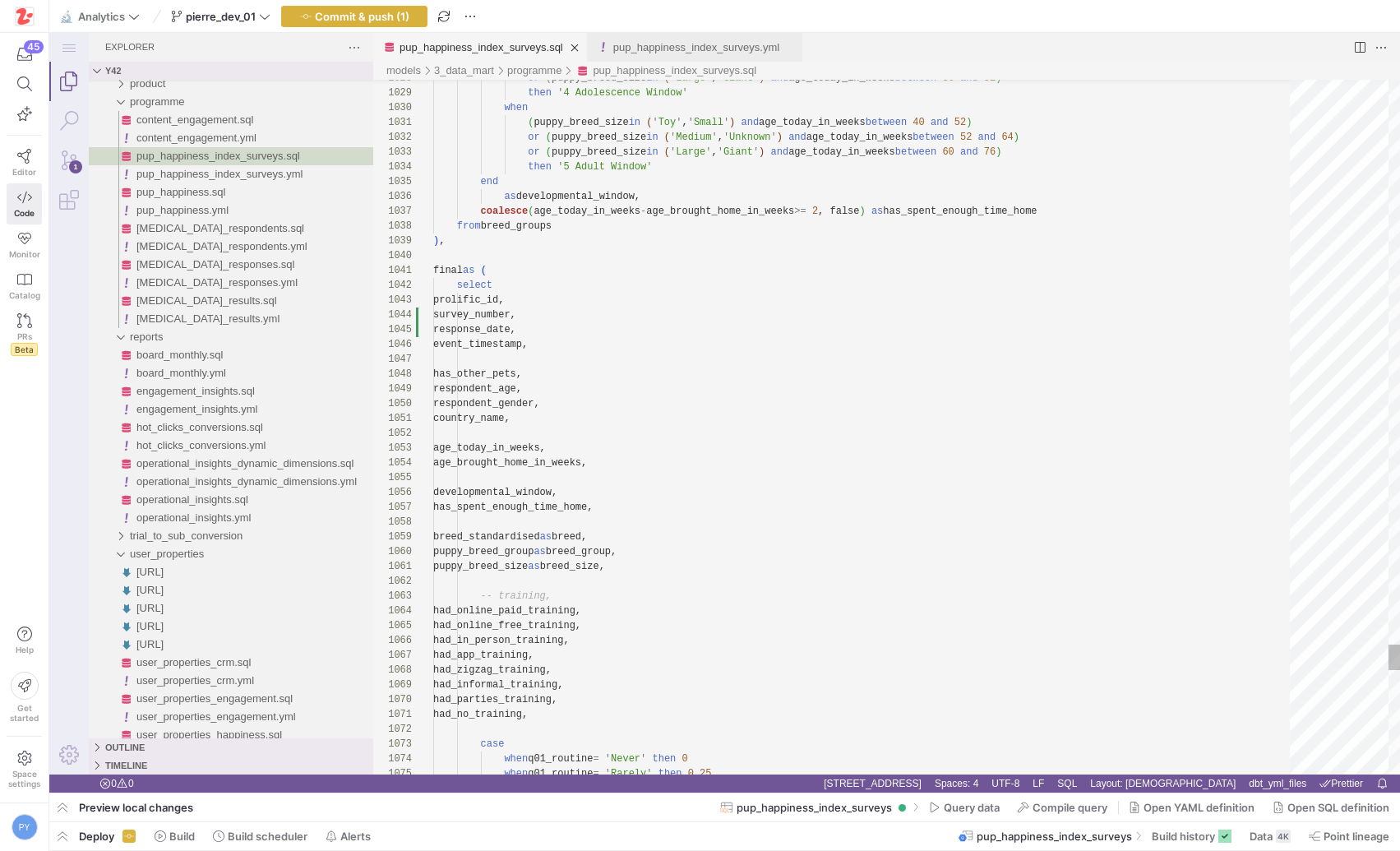
type textarea "final as ( select prolific_id, survey_number, response_date, event_timestamp, h…"
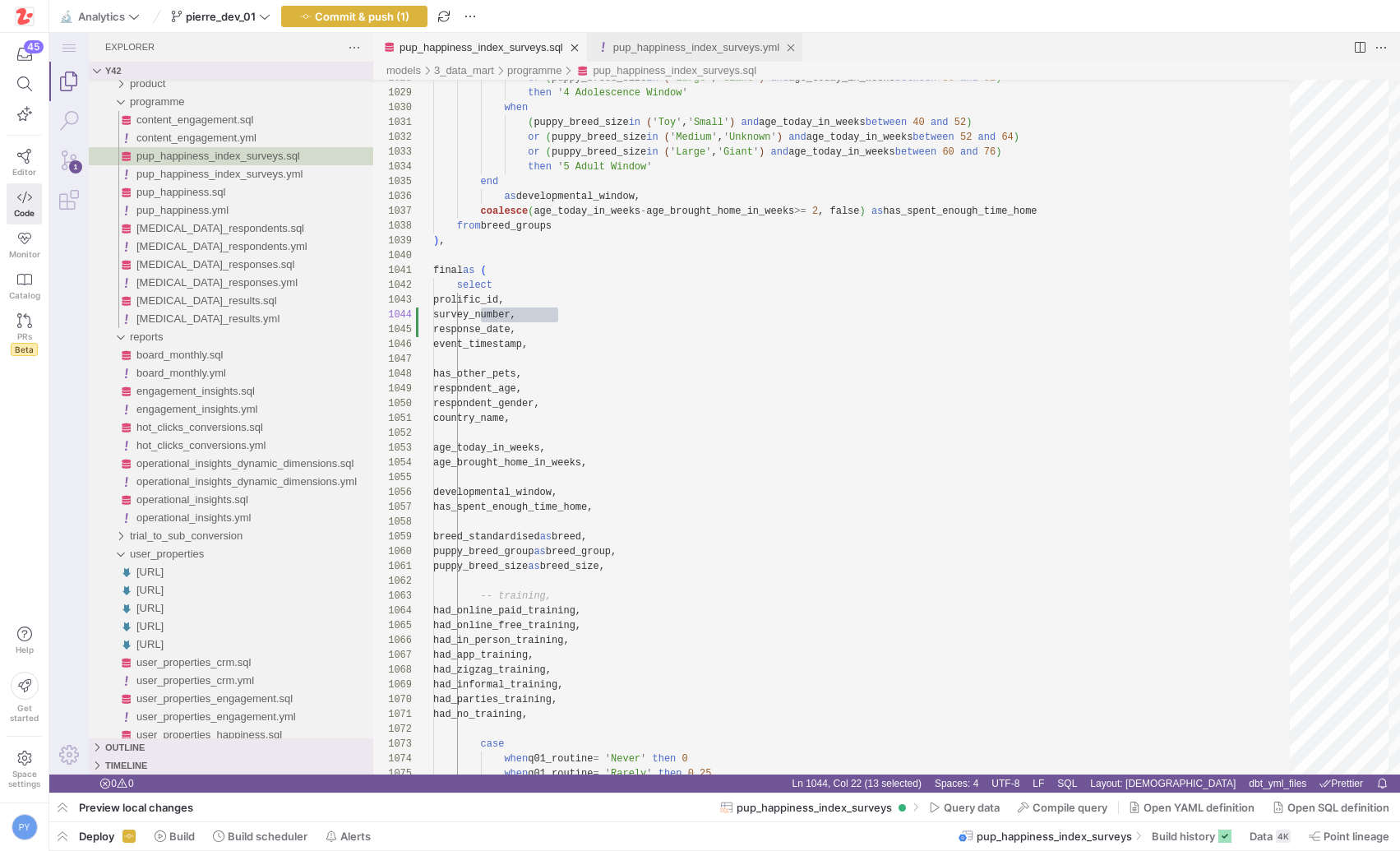
click at [706, 46] on link "pup_happiness_index_surveys.yml" at bounding box center [696, 47] width 166 height 12
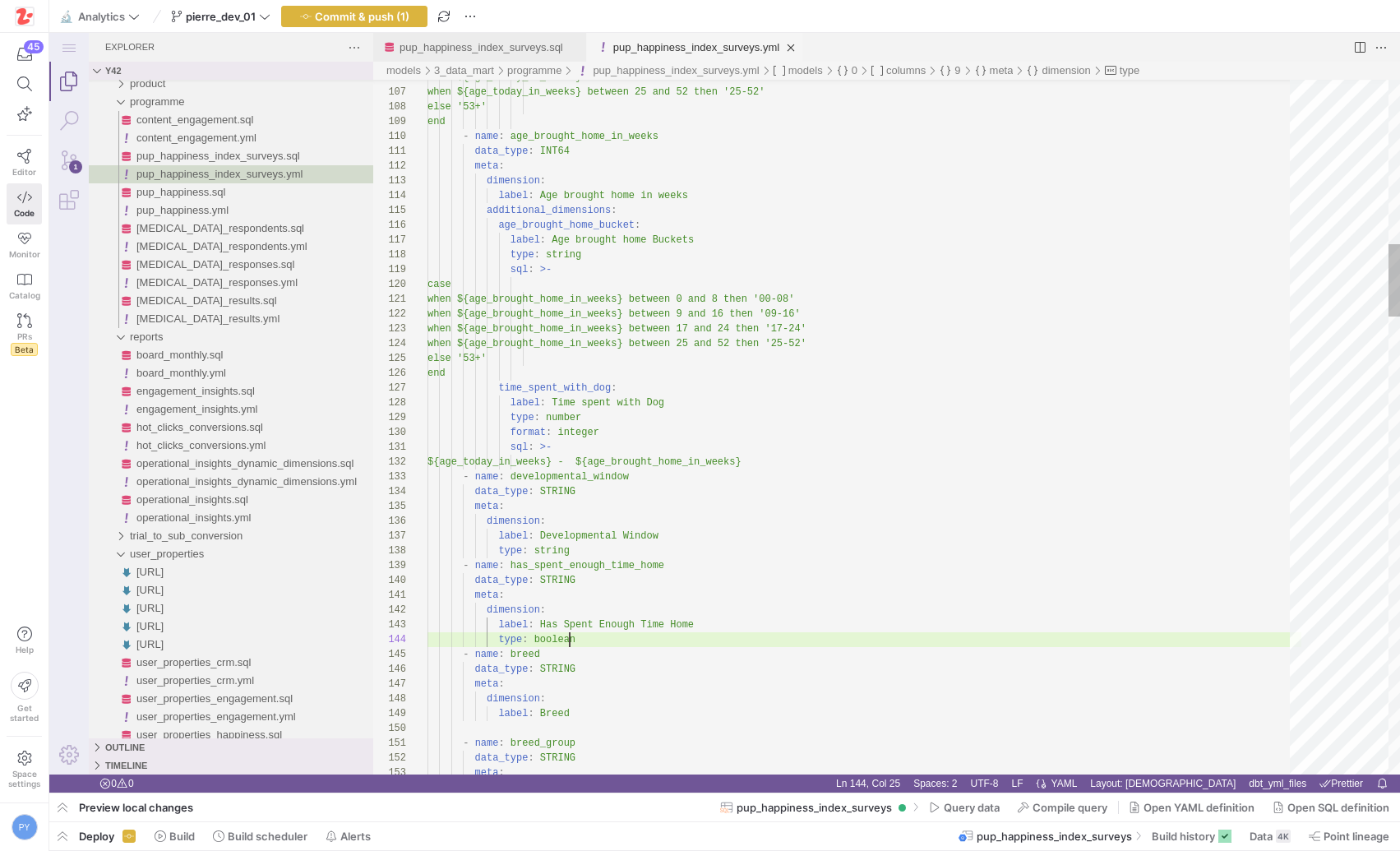
scroll to position [44, 142]
type textarea "when ${age_brought_home_in_weeks} between 0 and 8 then '00-08' when ${age_broug…"
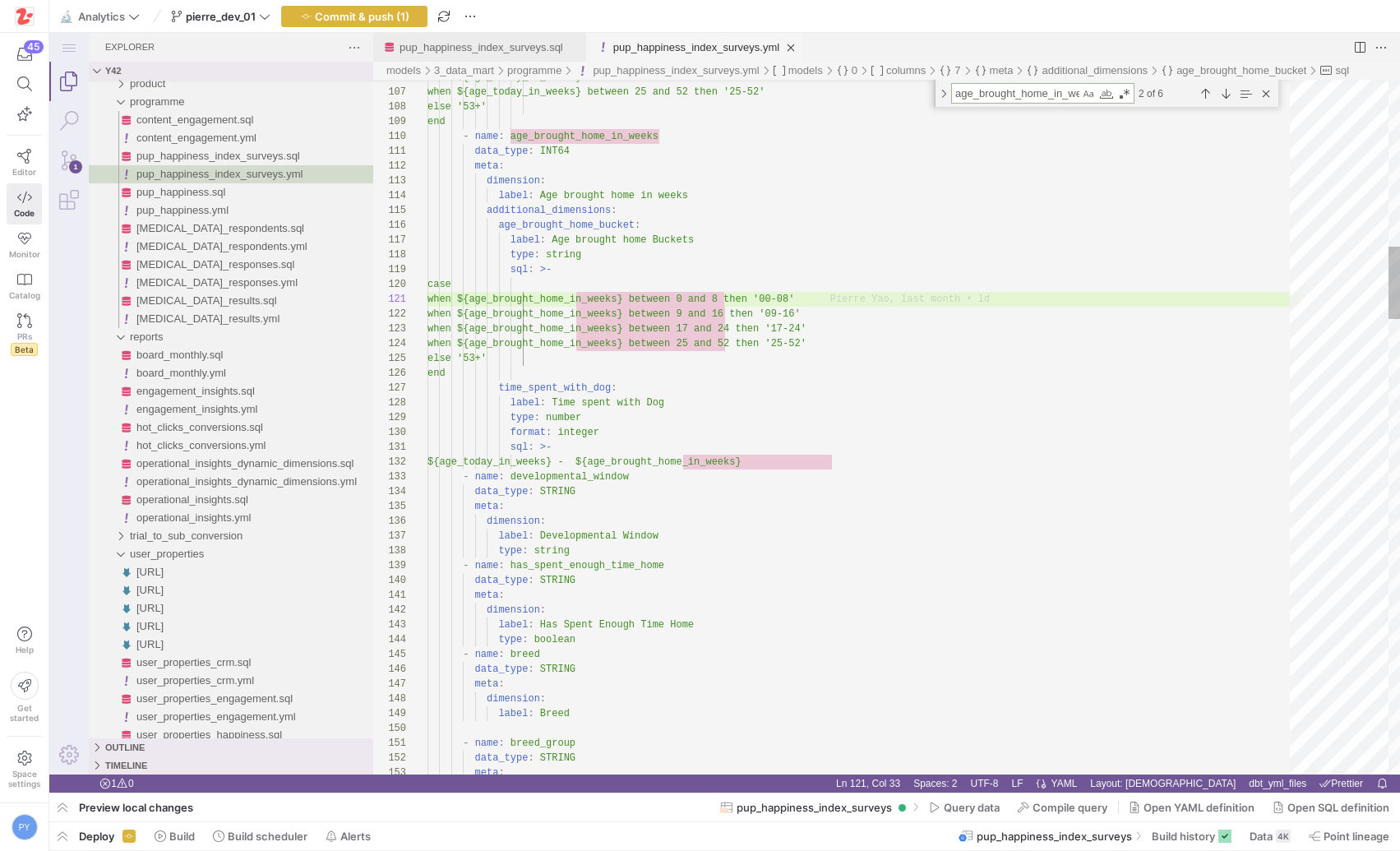
type textarea "p"
type textarea "- name: q15_predictability data_type: FLOAT64 meta: dimension: label: q15 Predi…"
type textarea "pr"
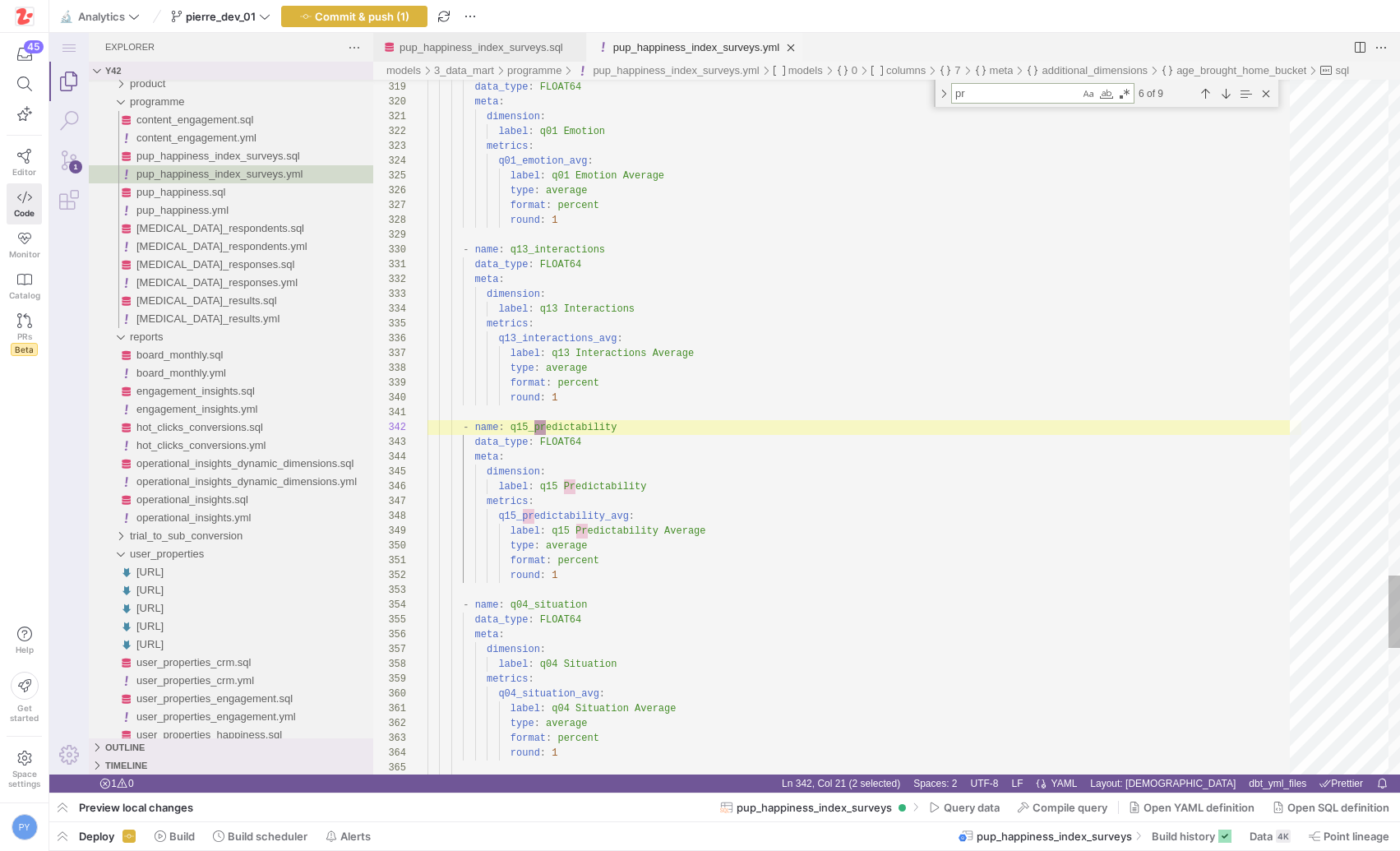
type textarea "version: 2 models: - name: pup_happiness_index_surveys description: | Quick and…"
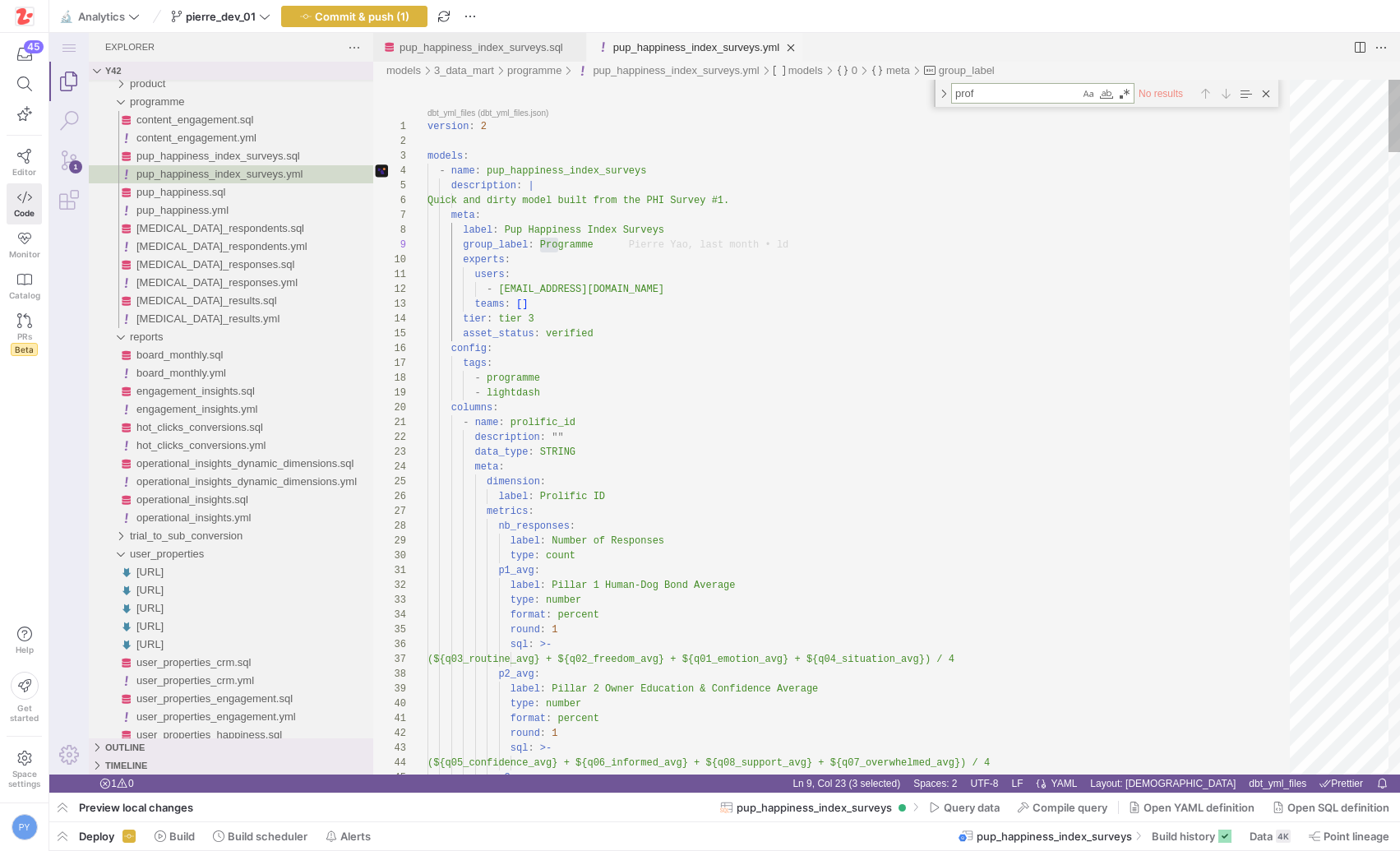
type textarea "pro"
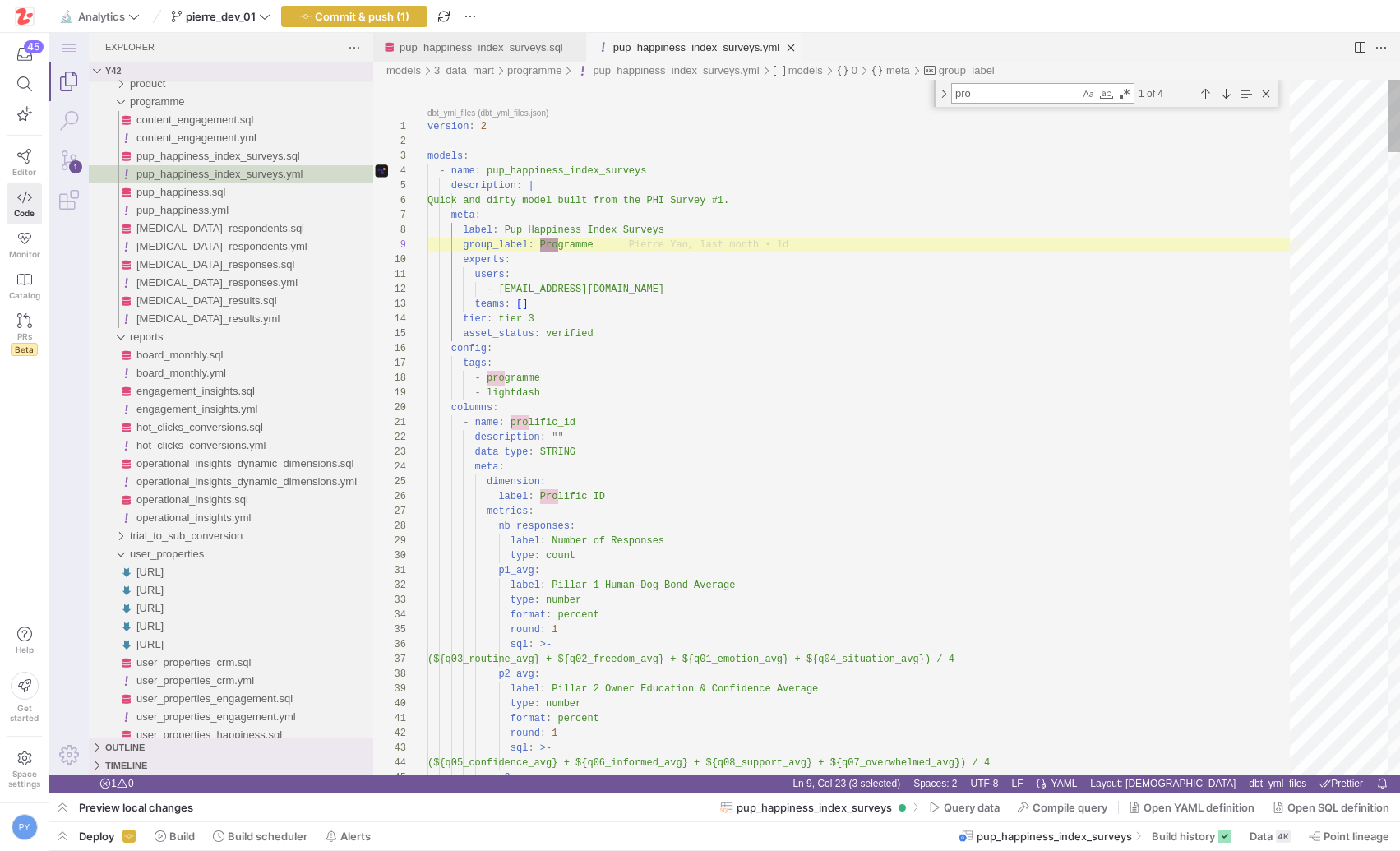
type textarea "- name: prolific_id description: "" data_type: STRING meta: dimension: label: P…"
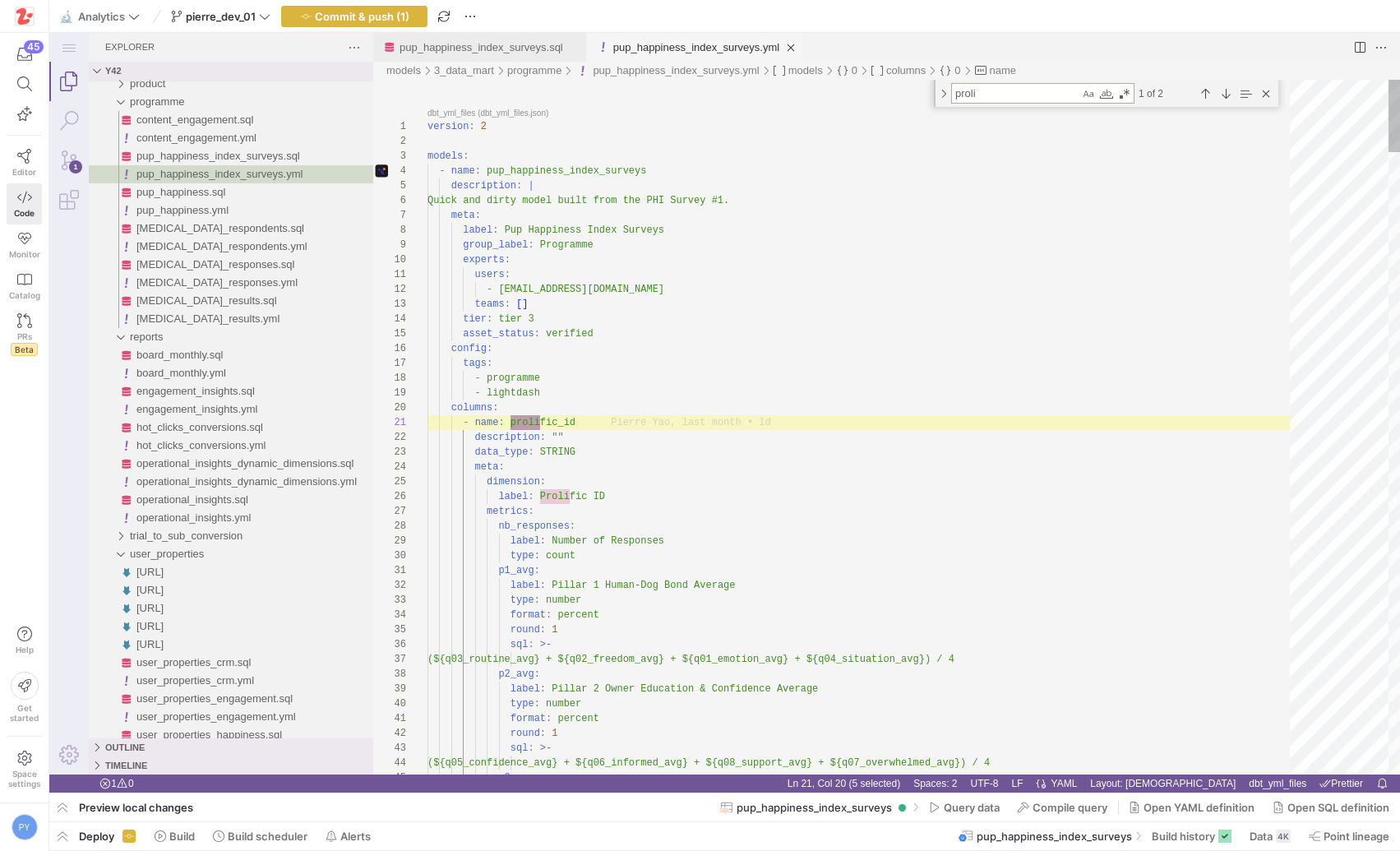
scroll to position [148, 113]
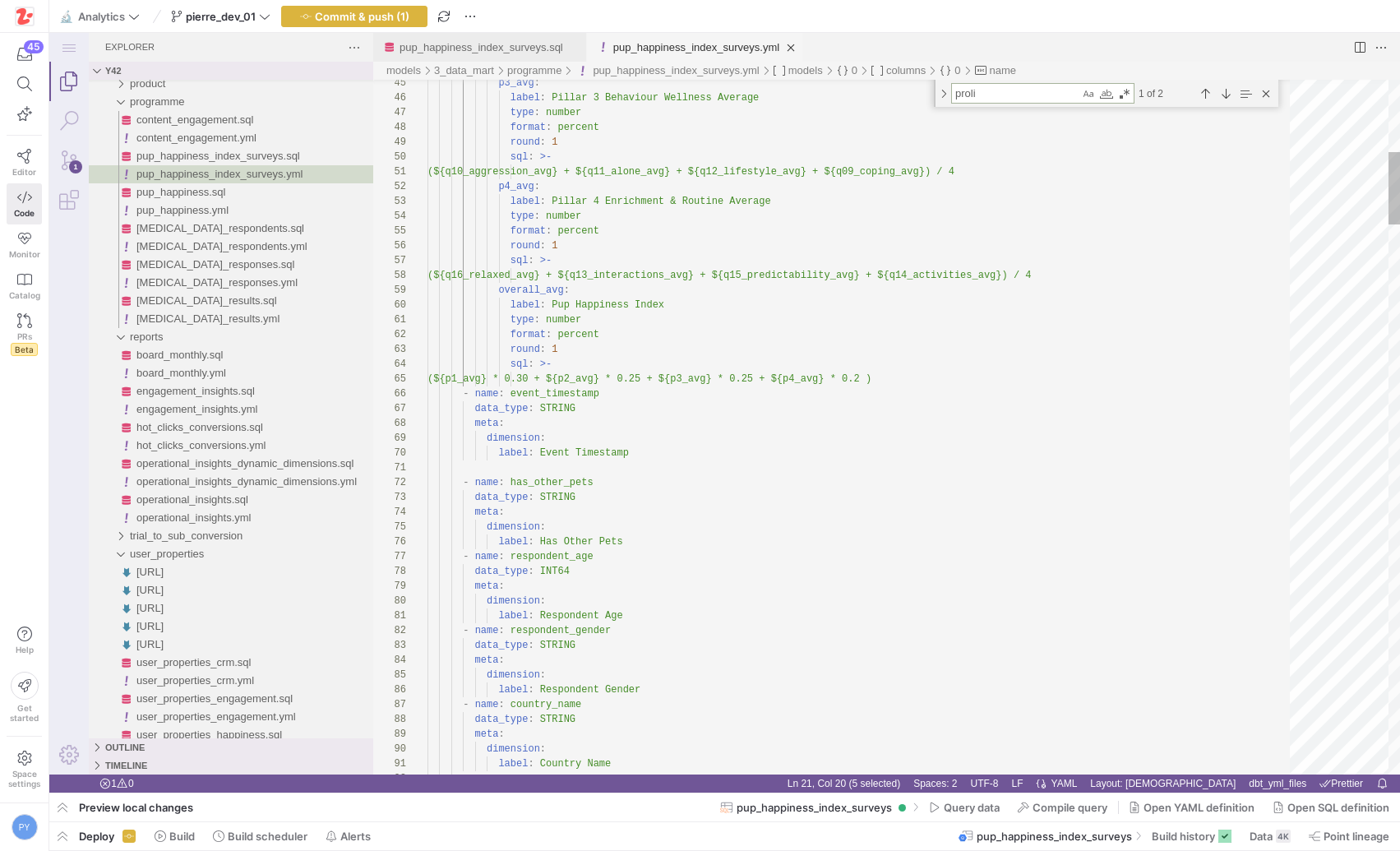
type textarea "proli"
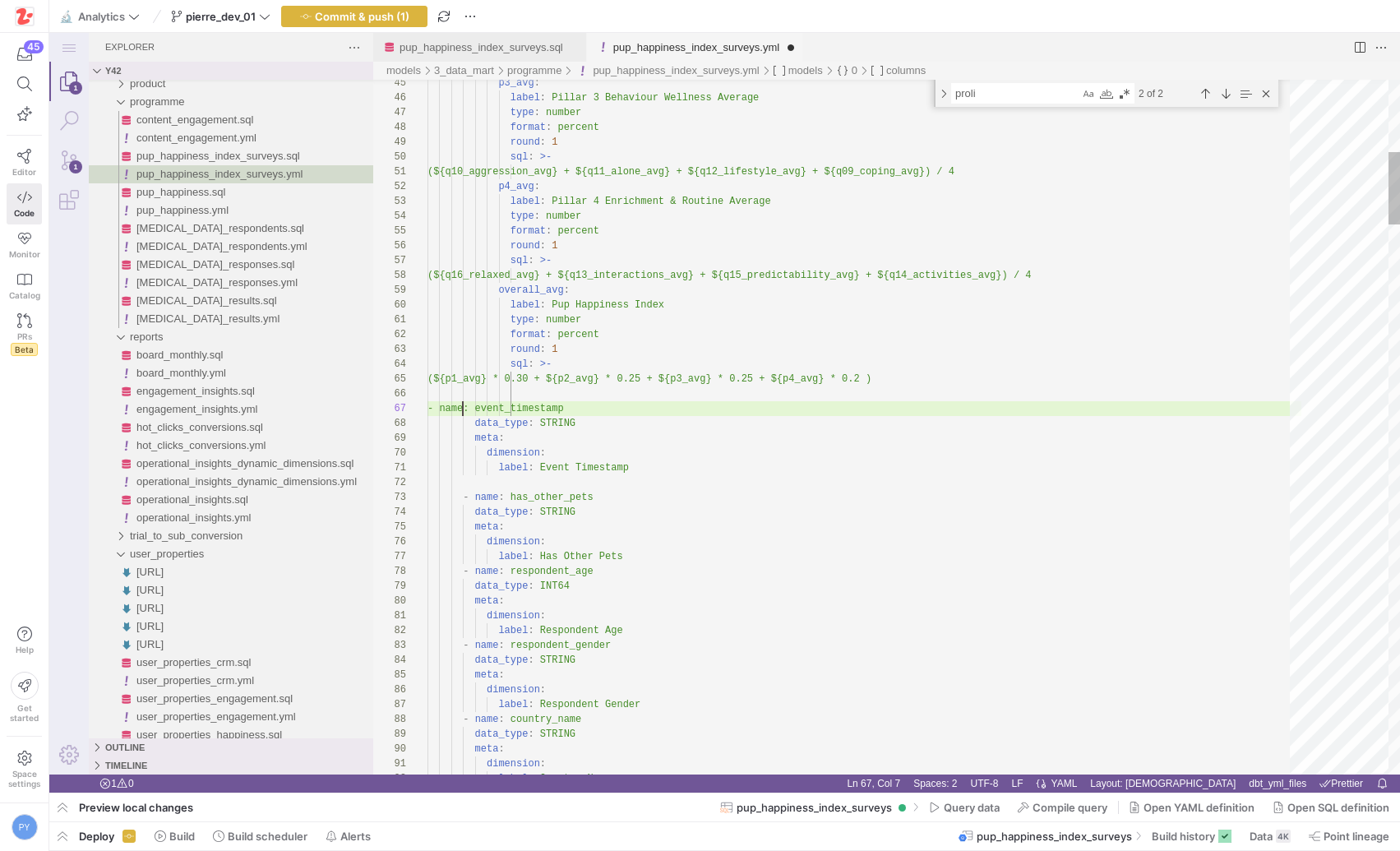
scroll to position [103, 35]
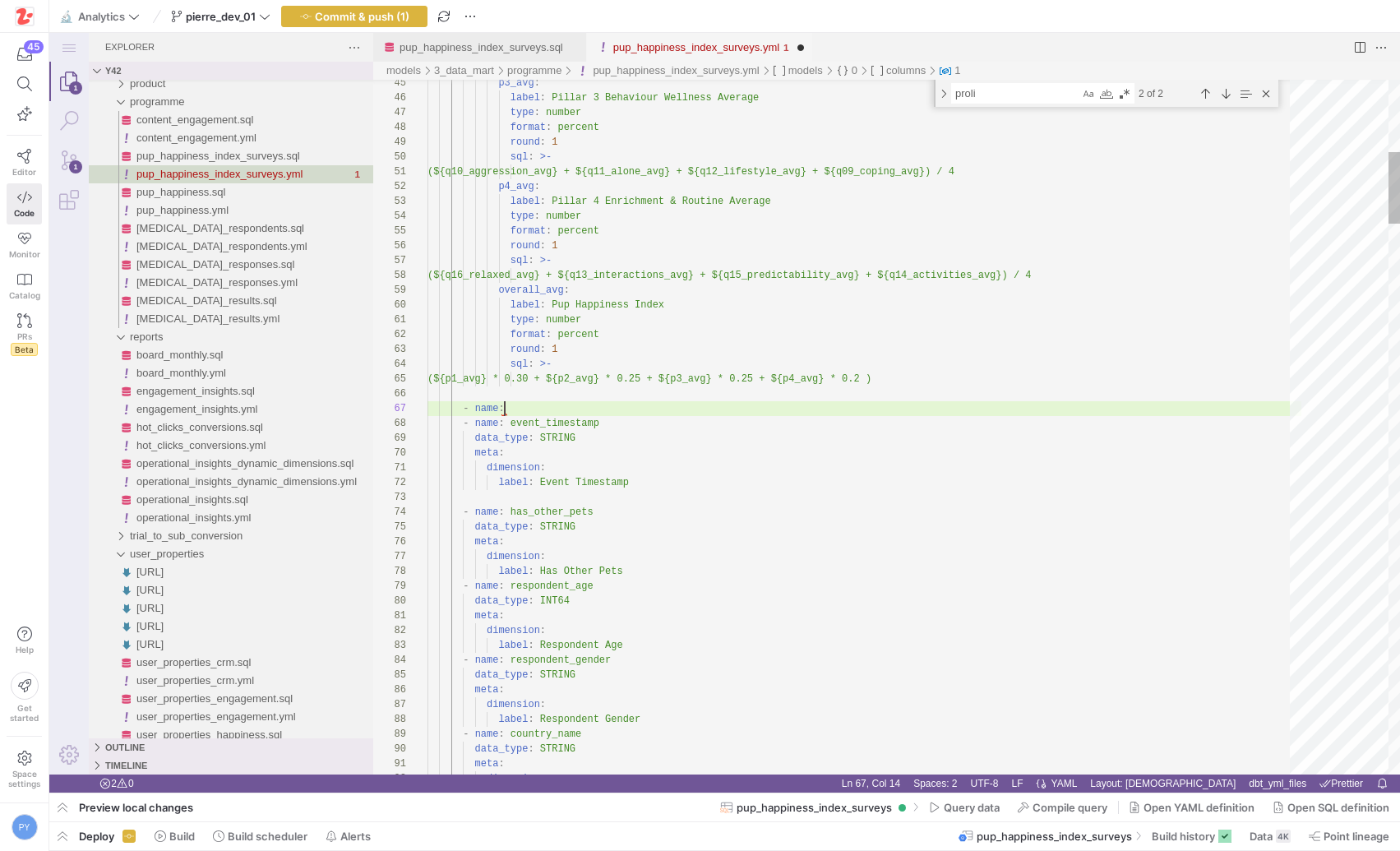
paste textarea "survey_number"
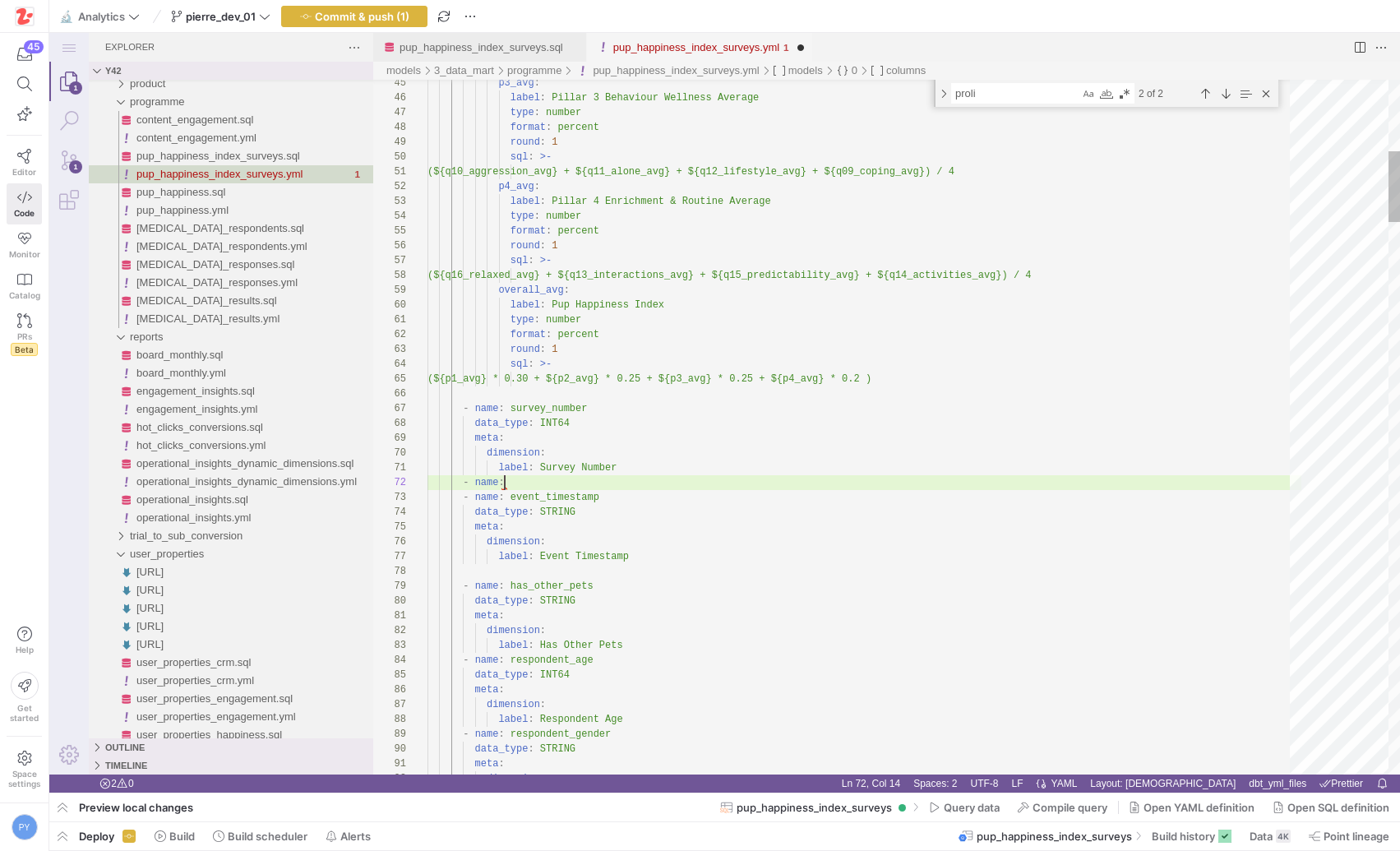
scroll to position [15, 83]
type textarea "label: Survey Number - name: - name: event_timestamp data_type: STRING meta: di…"
click at [548, 49] on link "pup_happiness_index_surveys.sql" at bounding box center [481, 47] width 163 height 12
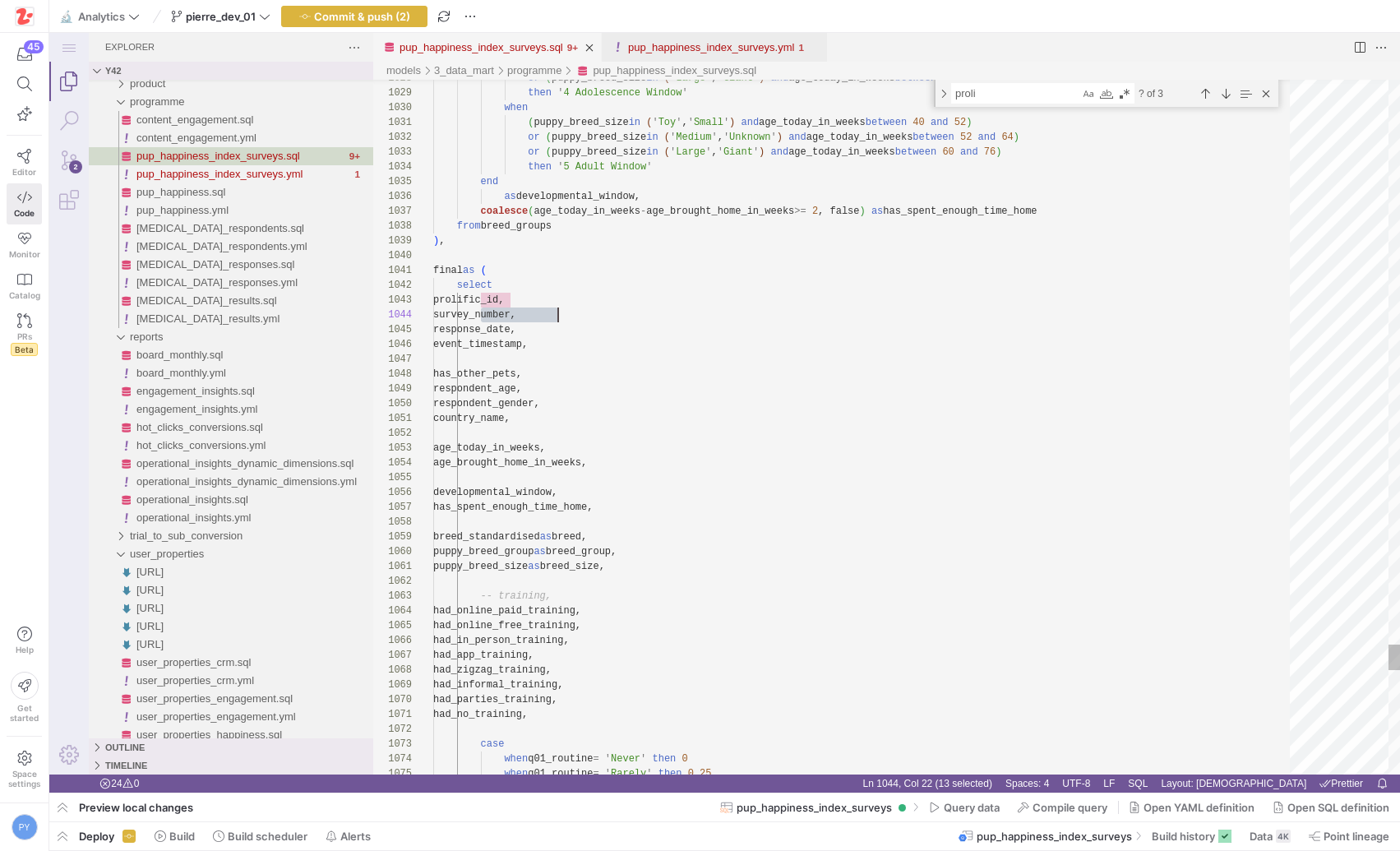
scroll to position [44, 125]
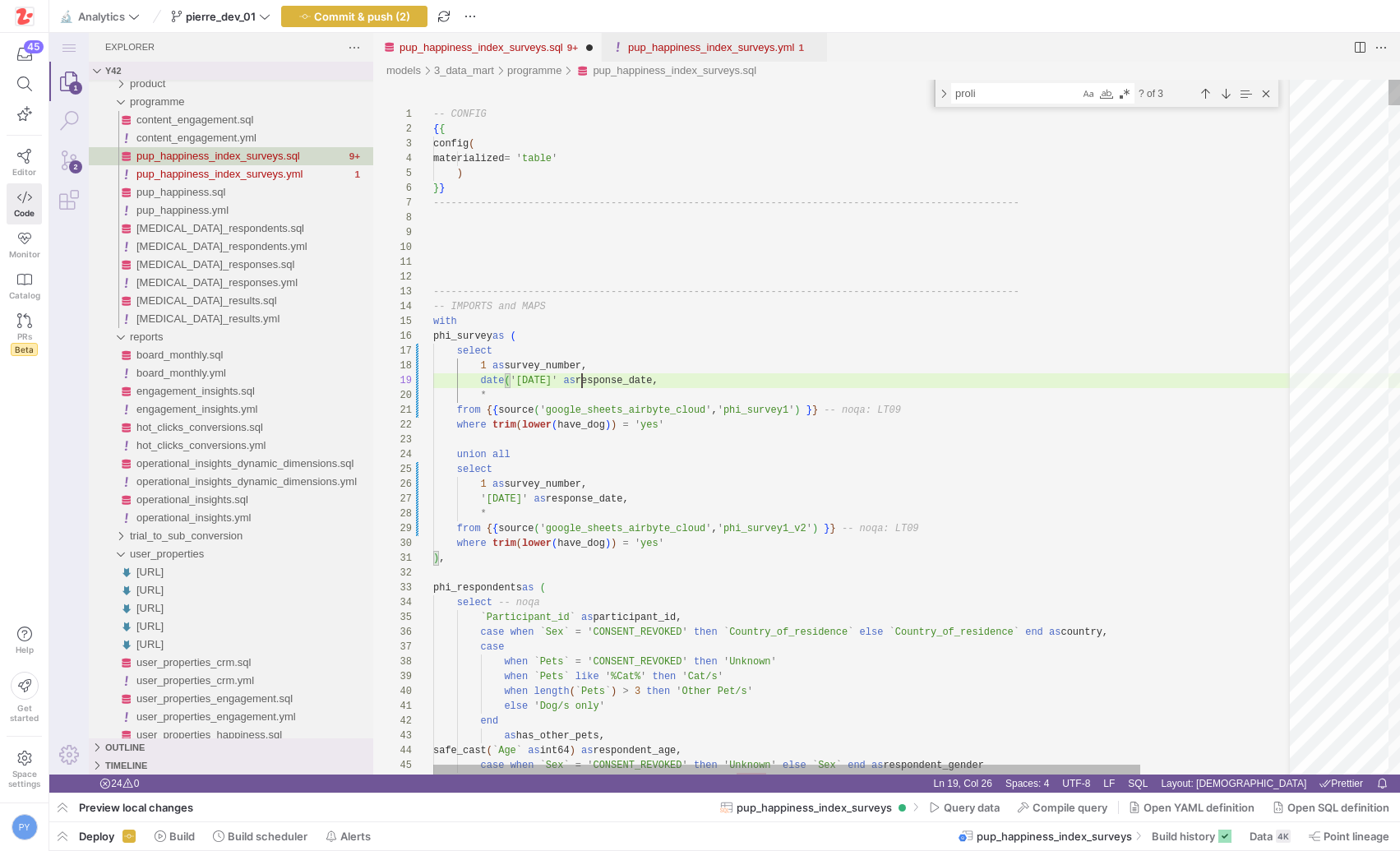
scroll to position [118, 154]
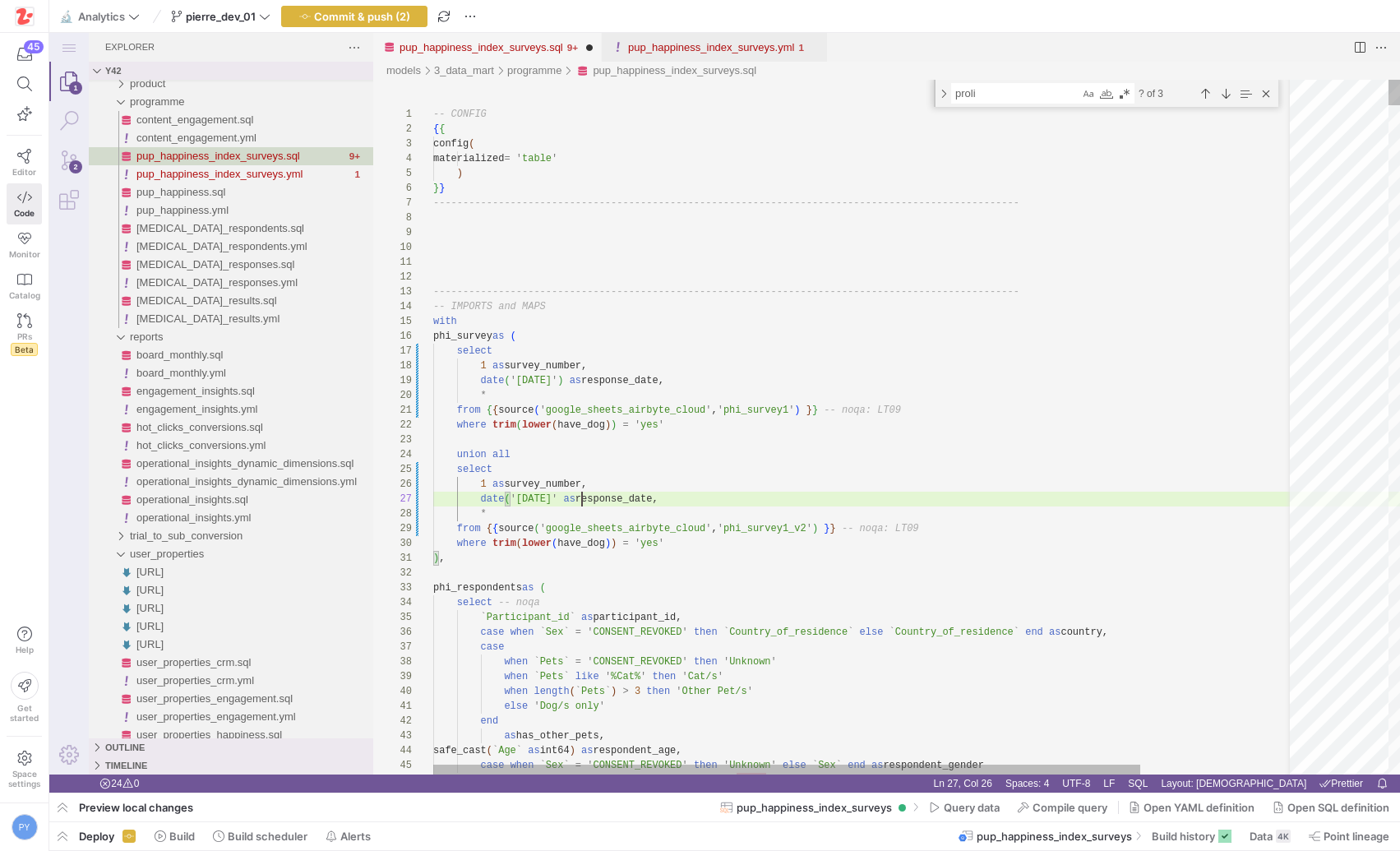
type textarea "from {{ source('google_sheets_airbyte_cloud', 'phi_survey1') }} -- noqa: LT09 w…"
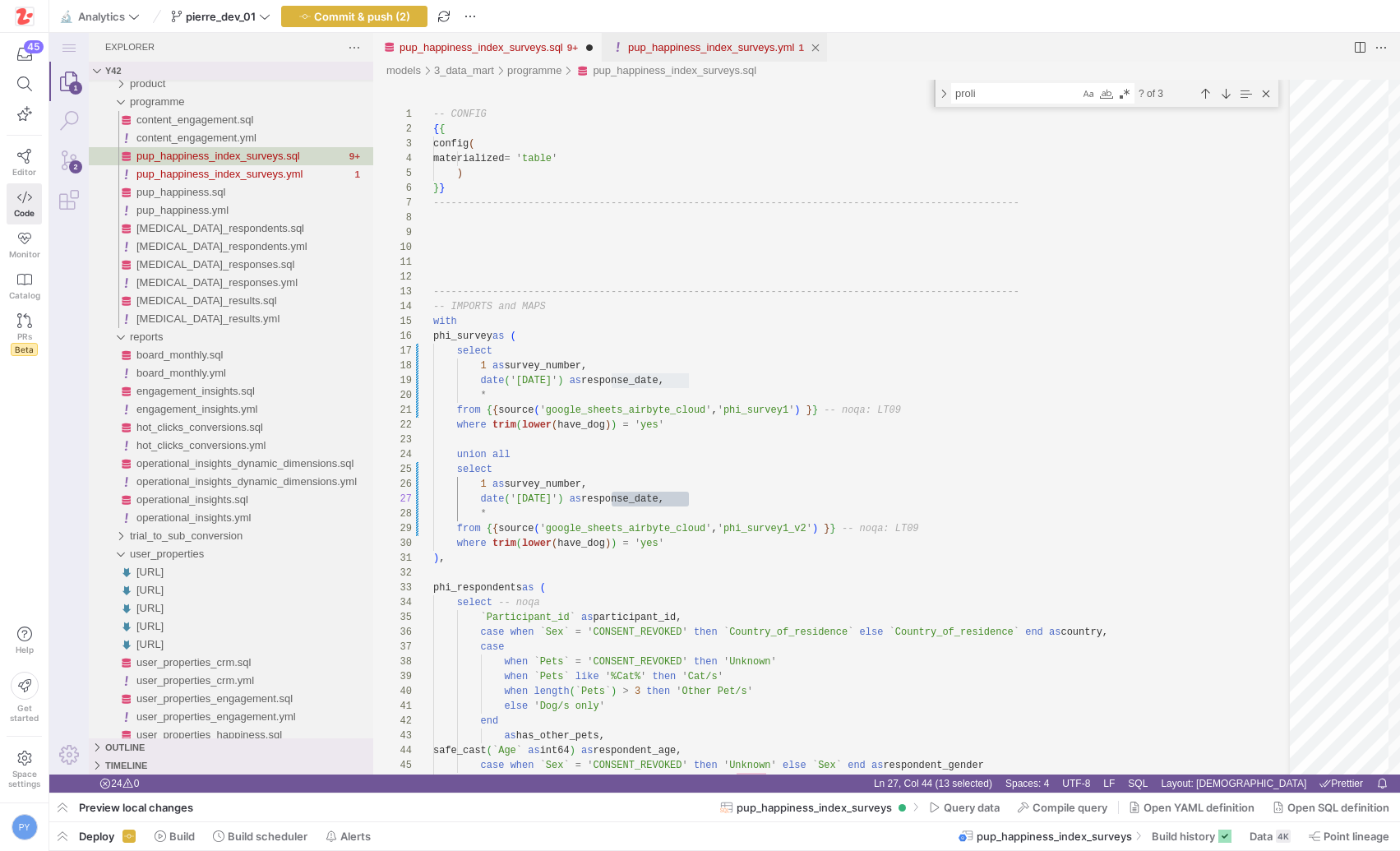
click at [682, 39] on div "pup_happiness_index_surveys.yml" at bounding box center [711, 47] width 166 height 29
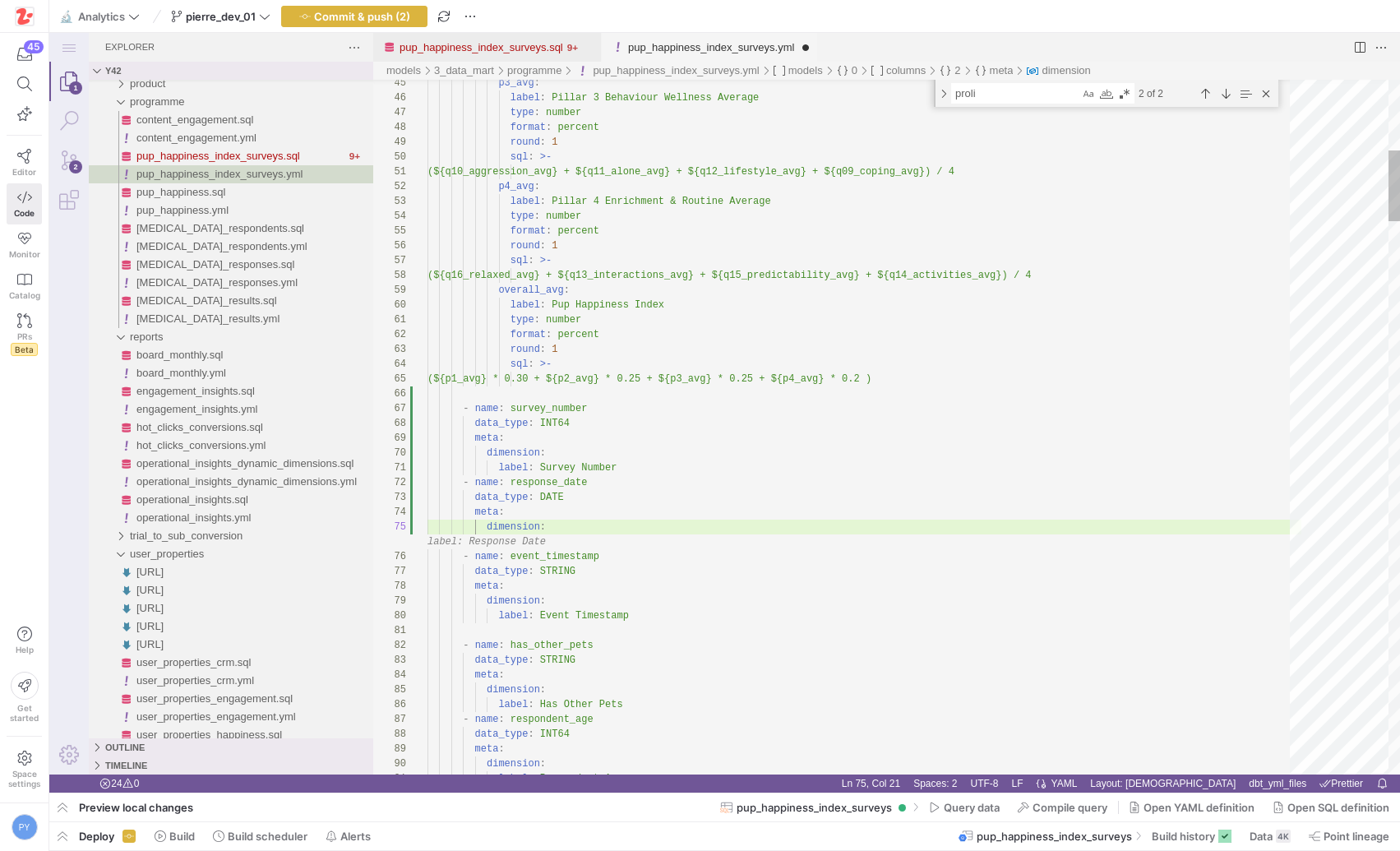
scroll to position [74, 189]
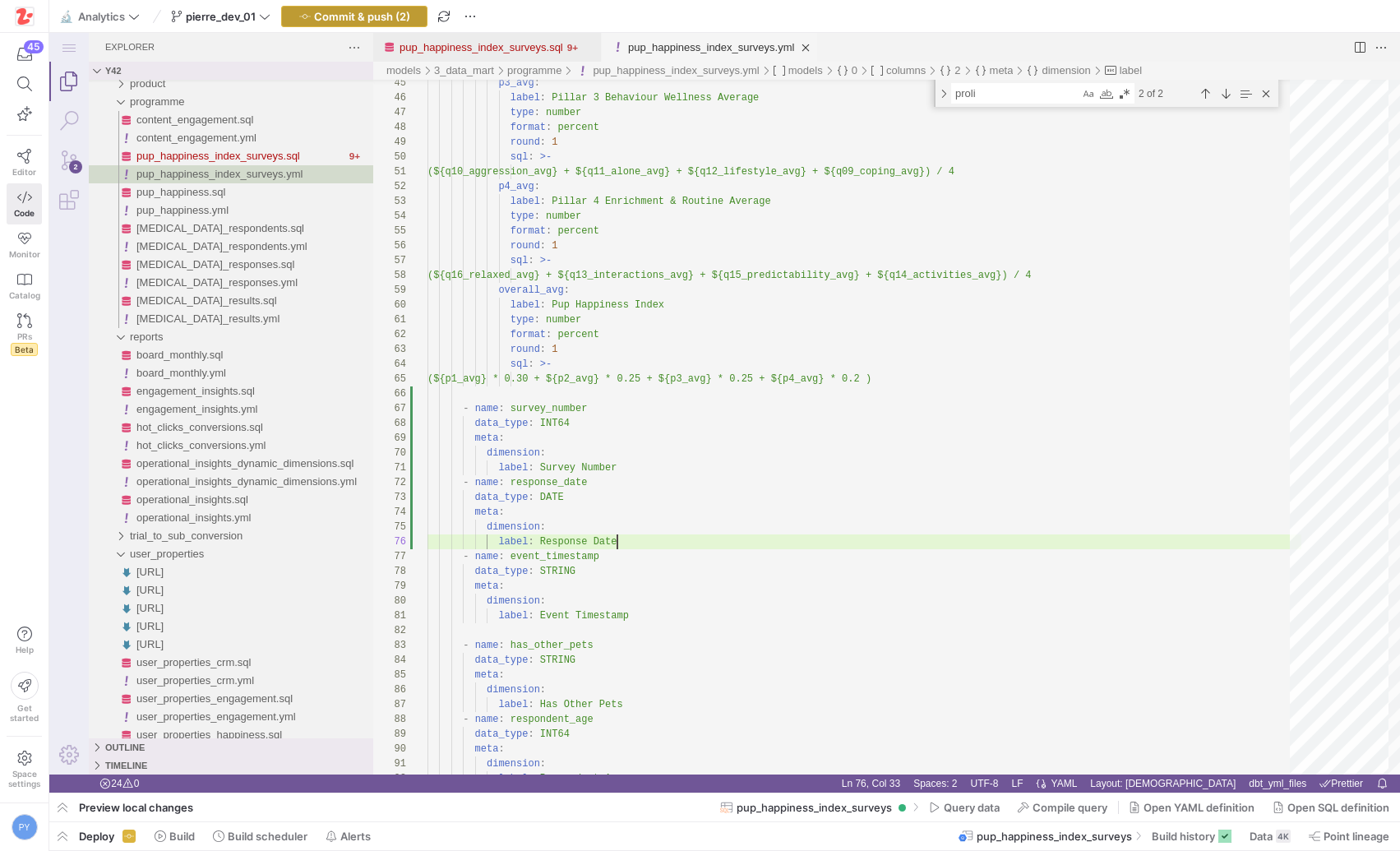
type textarea "label: Survey Number - name: response_date data_type: DATE meta: dimension: lab…"
click at [404, 18] on span "Commit & push (2)" at bounding box center [362, 17] width 96 height 13
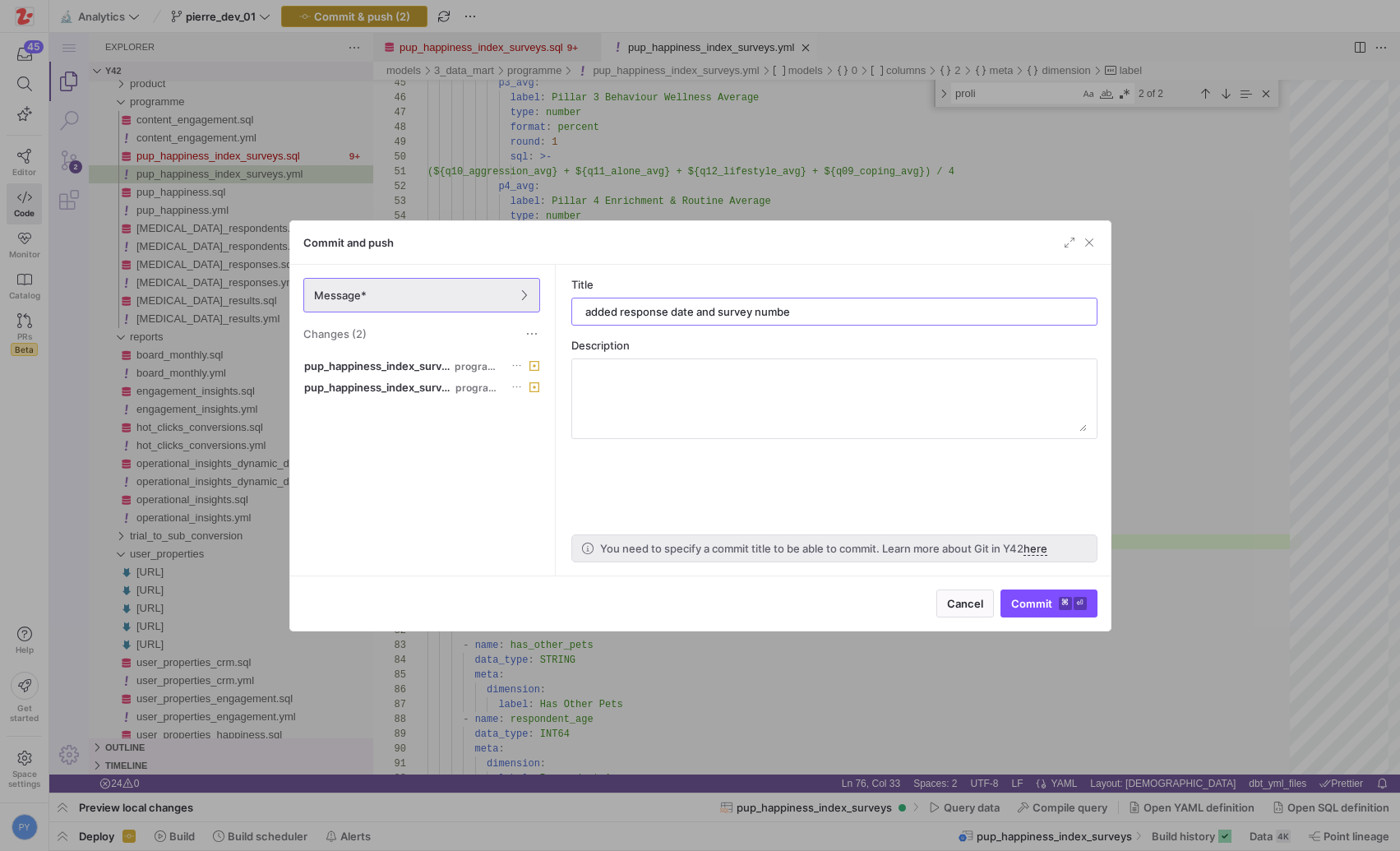
type input "added response date and survey number"
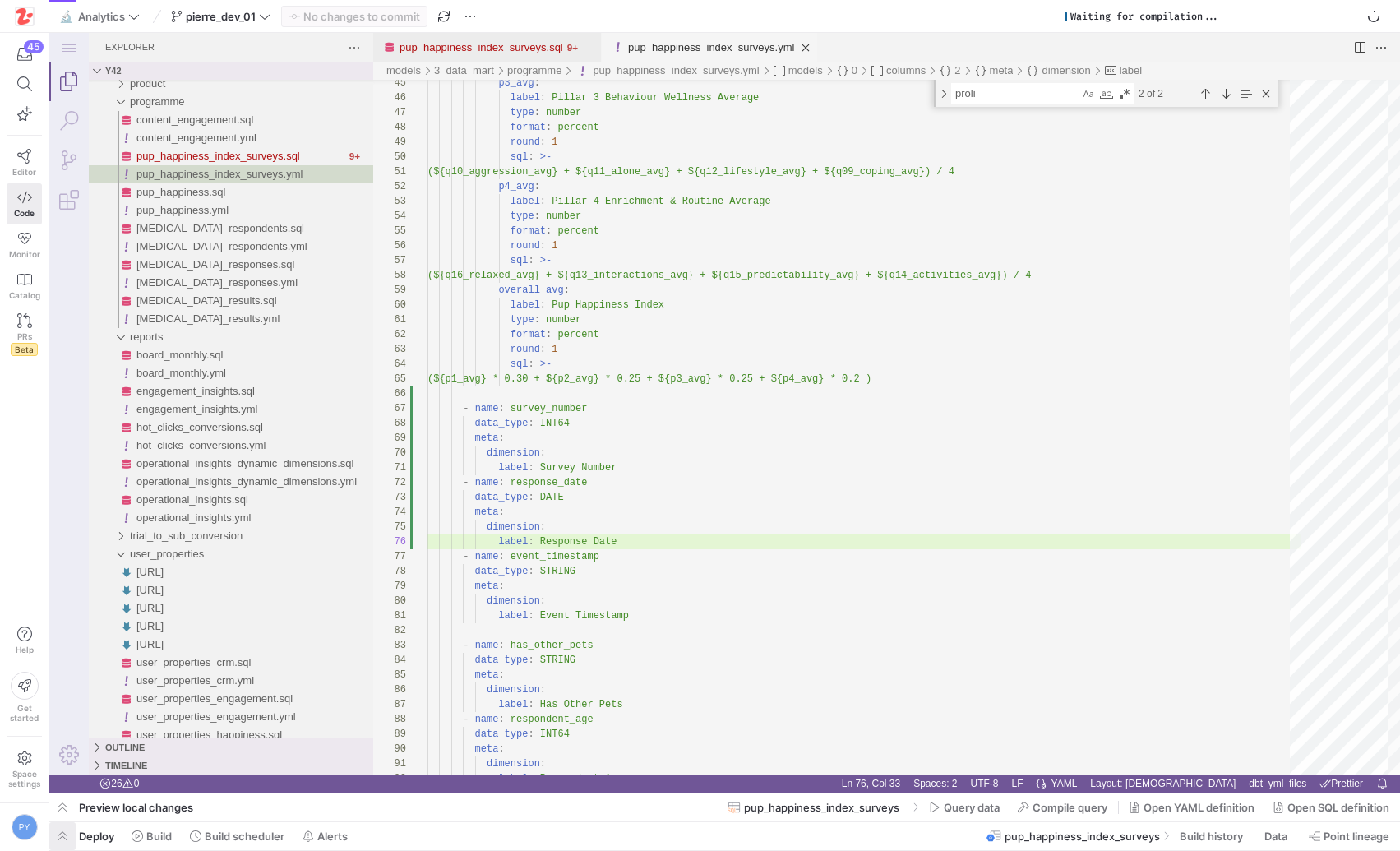
click at [54, 840] on span "button" at bounding box center [62, 836] width 26 height 28
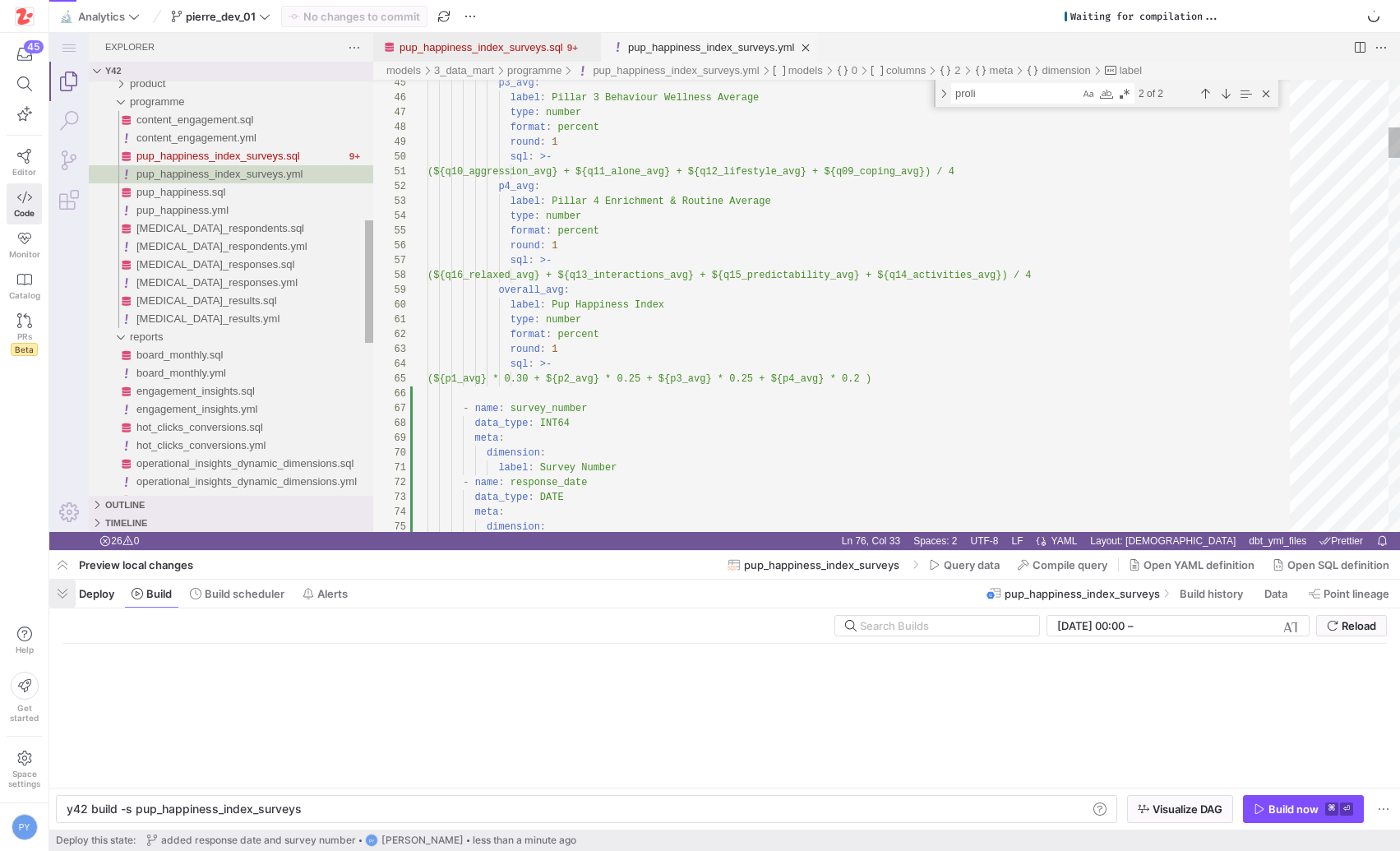
scroll to position [0, 231]
click at [1264, 820] on span "button" at bounding box center [1303, 809] width 119 height 26
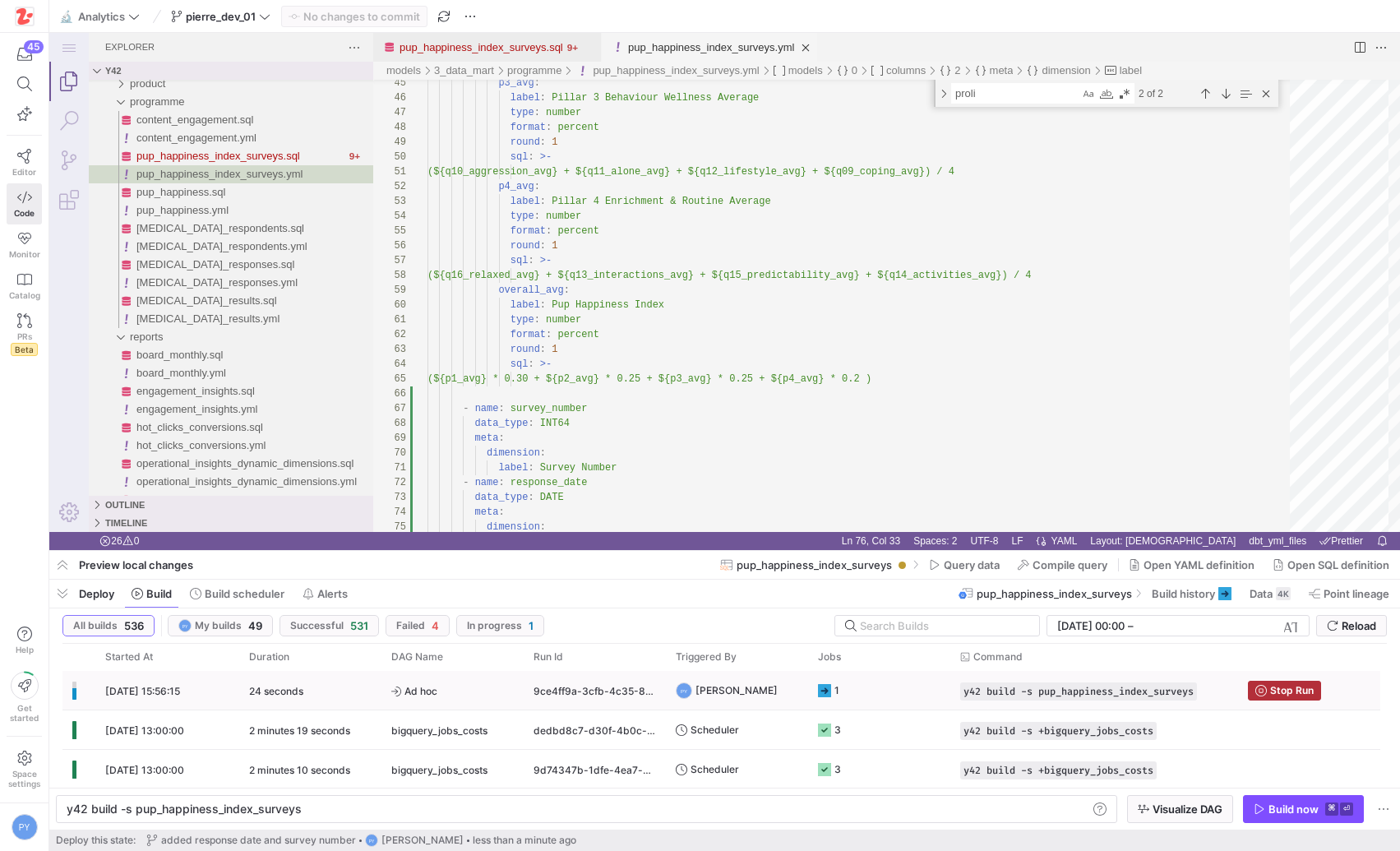
click at [497, 695] on span "Ad hoc" at bounding box center [453, 691] width 123 height 39
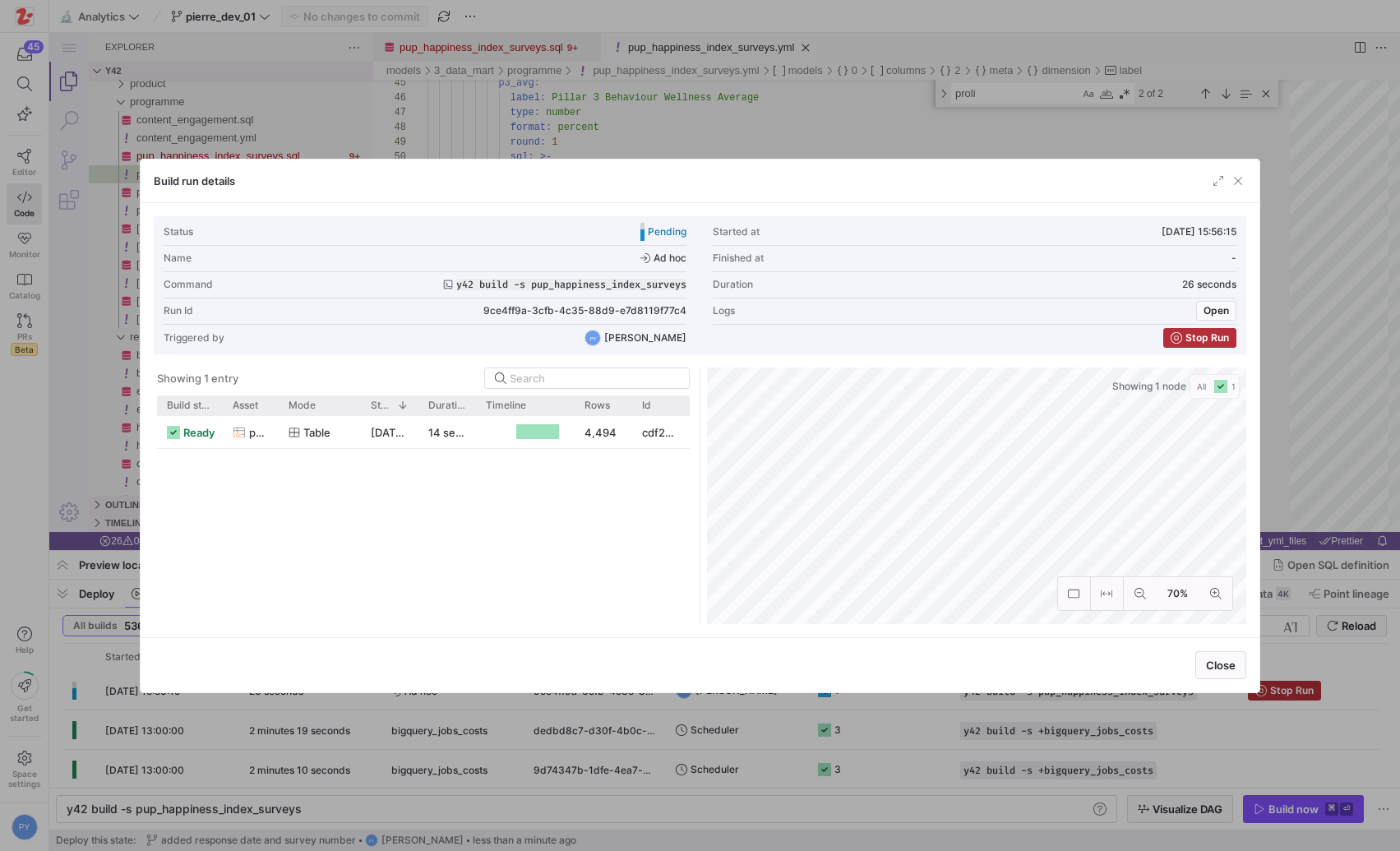
click at [286, 750] on div at bounding box center [700, 425] width 1400 height 851
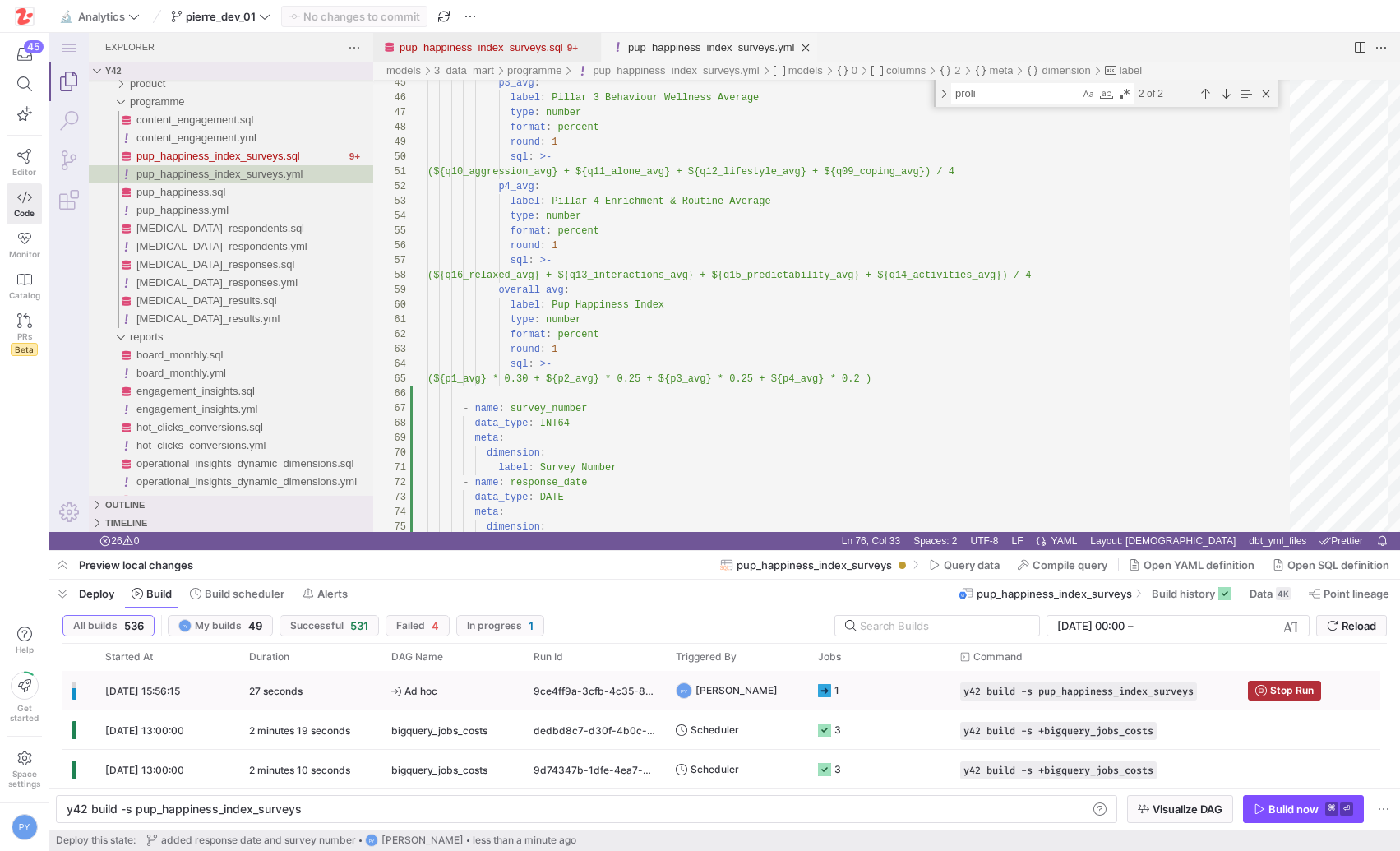
click at [223, 704] on div "[DATE] 15:56:15" at bounding box center [167, 690] width 144 height 39
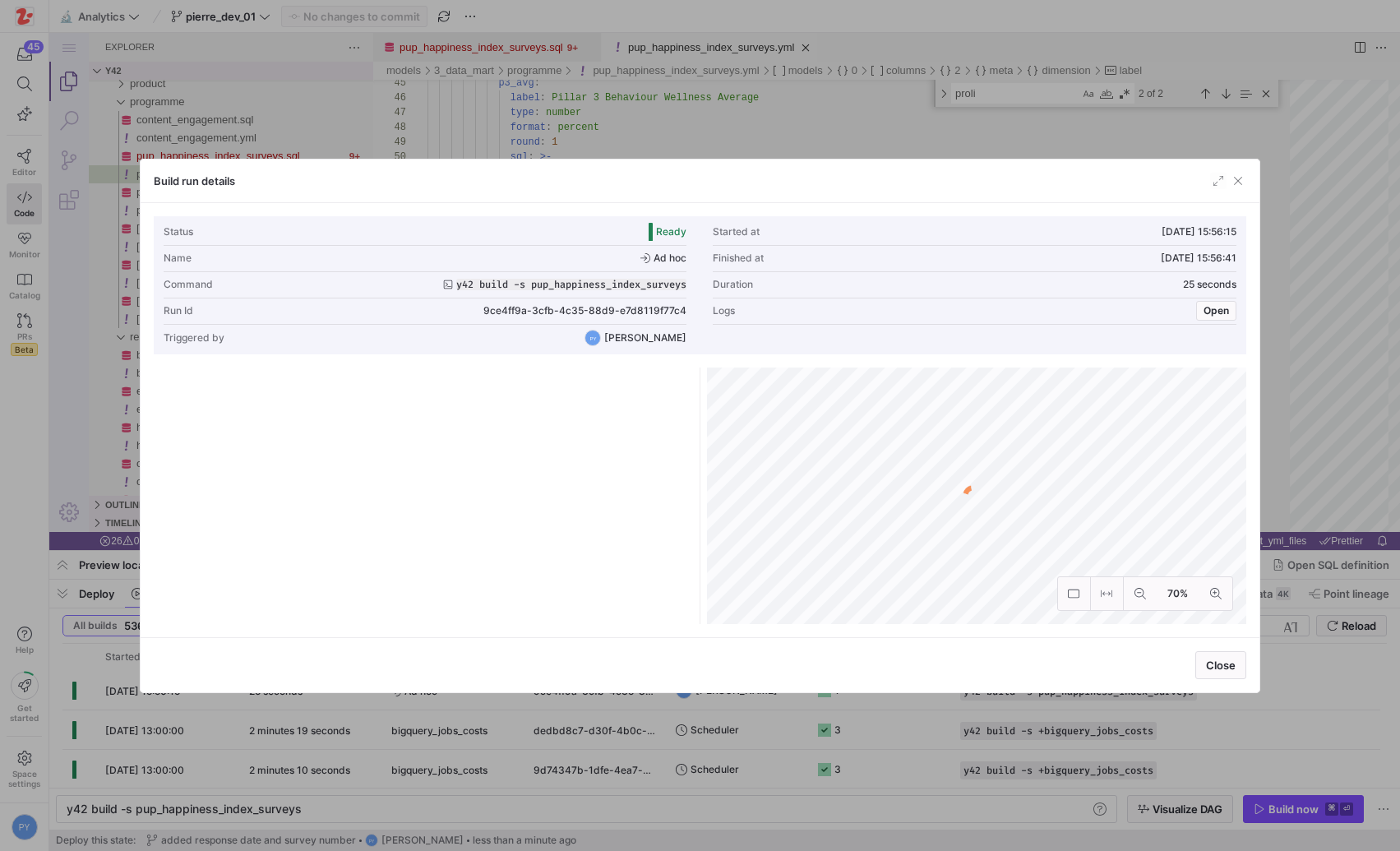
click at [261, 742] on div at bounding box center [700, 425] width 1400 height 851
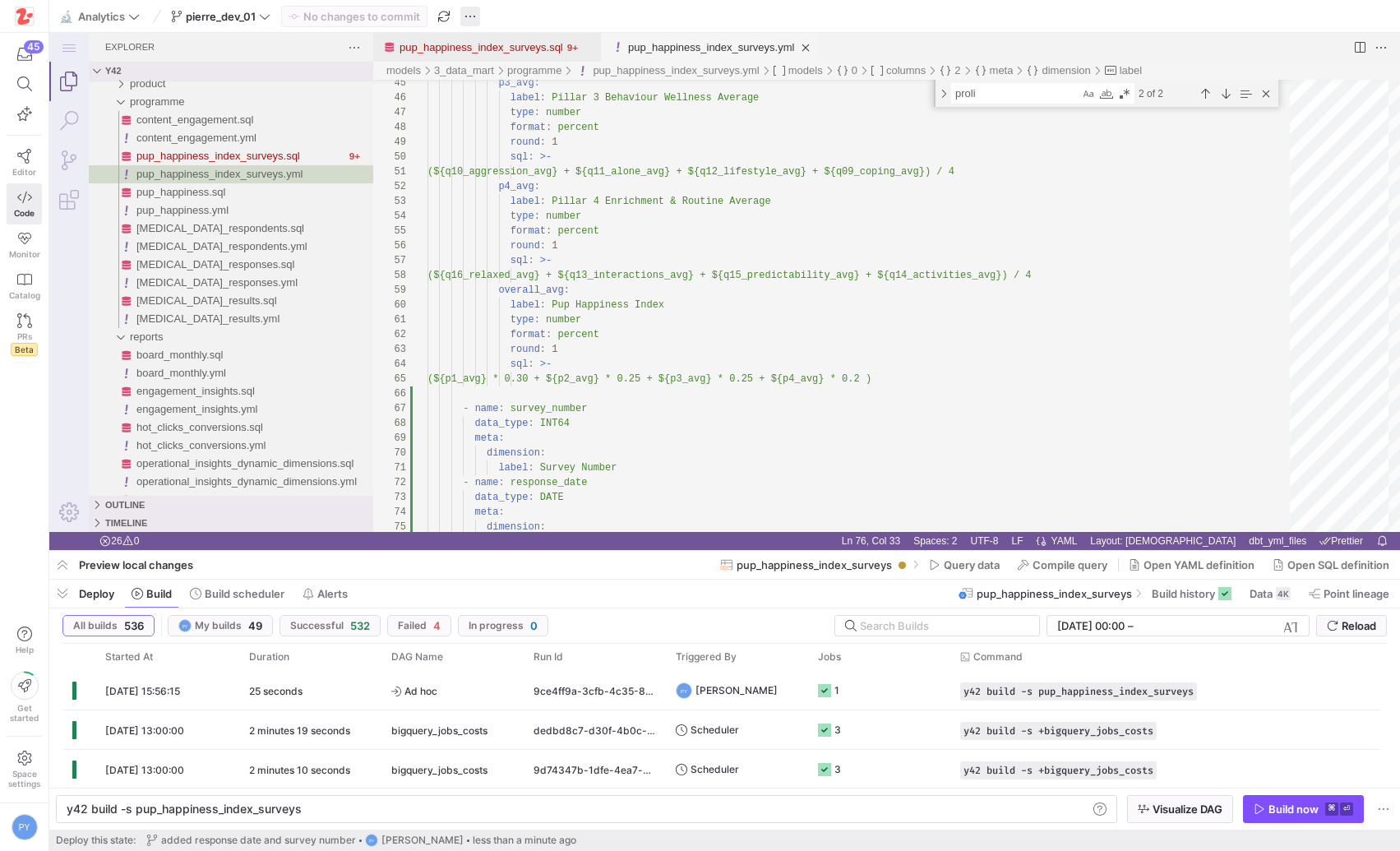
click at [473, 17] on span "button" at bounding box center [470, 16] width 19 height 19
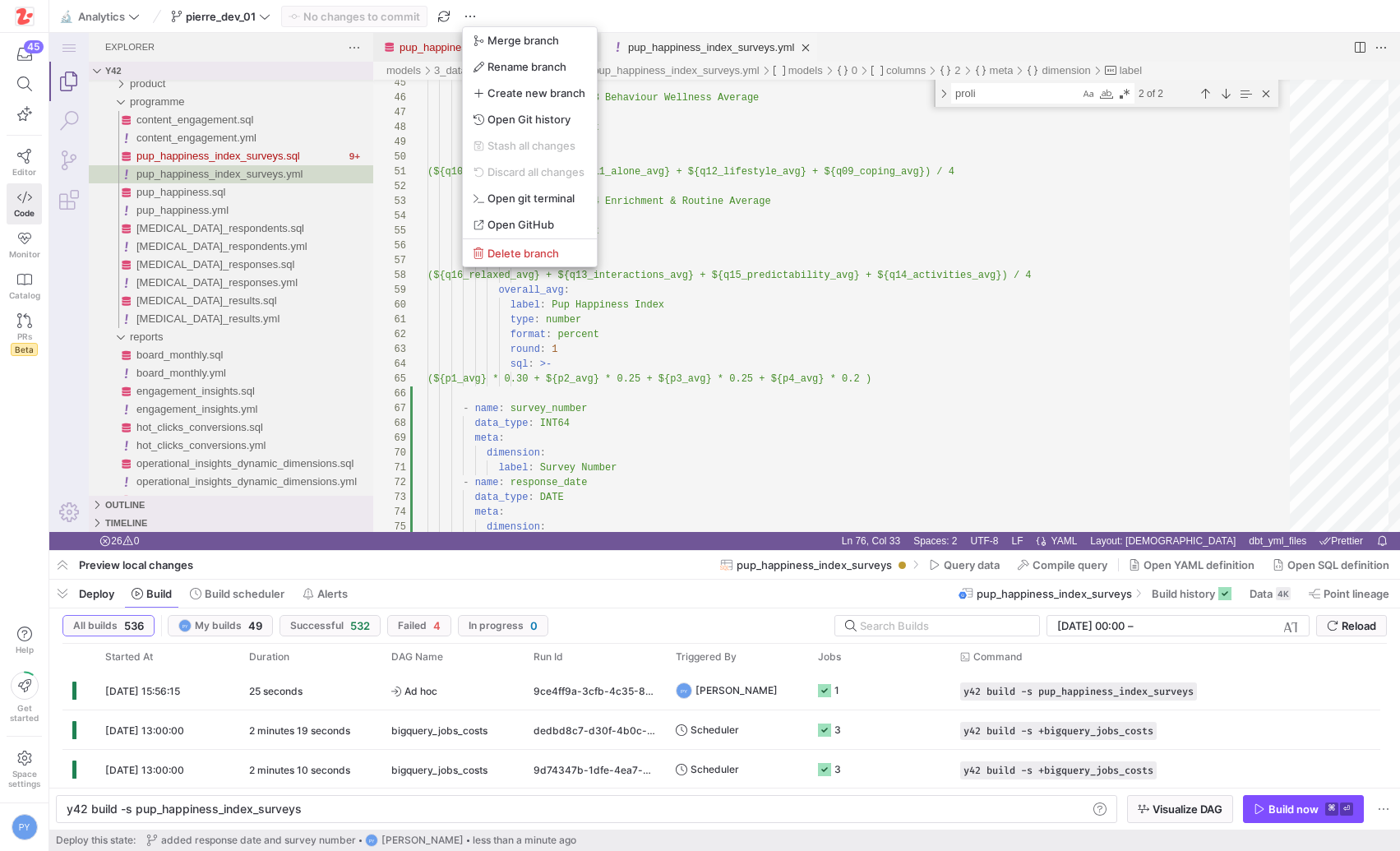
click at [134, 16] on div at bounding box center [700, 425] width 1400 height 851
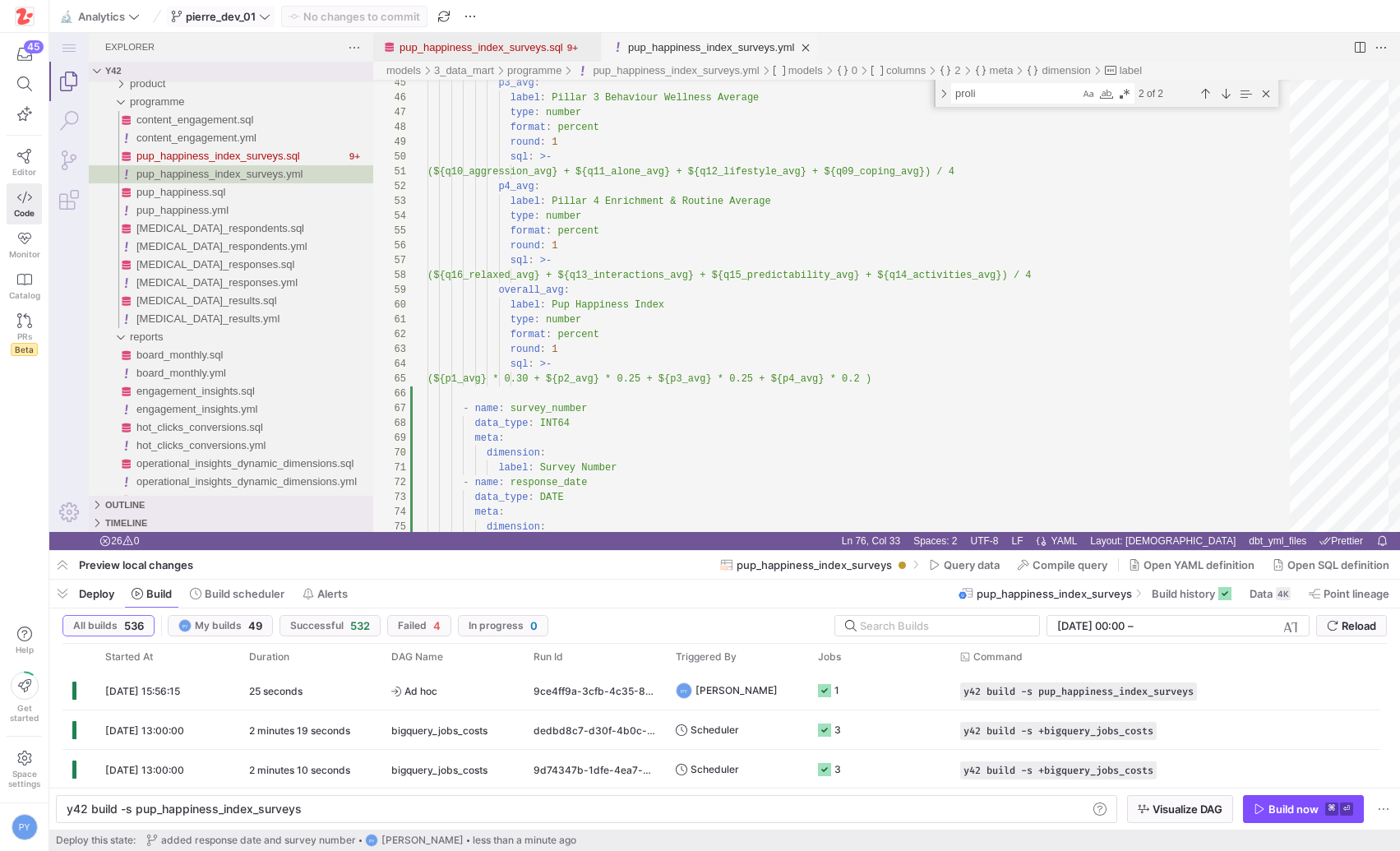
click at [248, 11] on span "pierre_dev_01" at bounding box center [221, 17] width 70 height 13
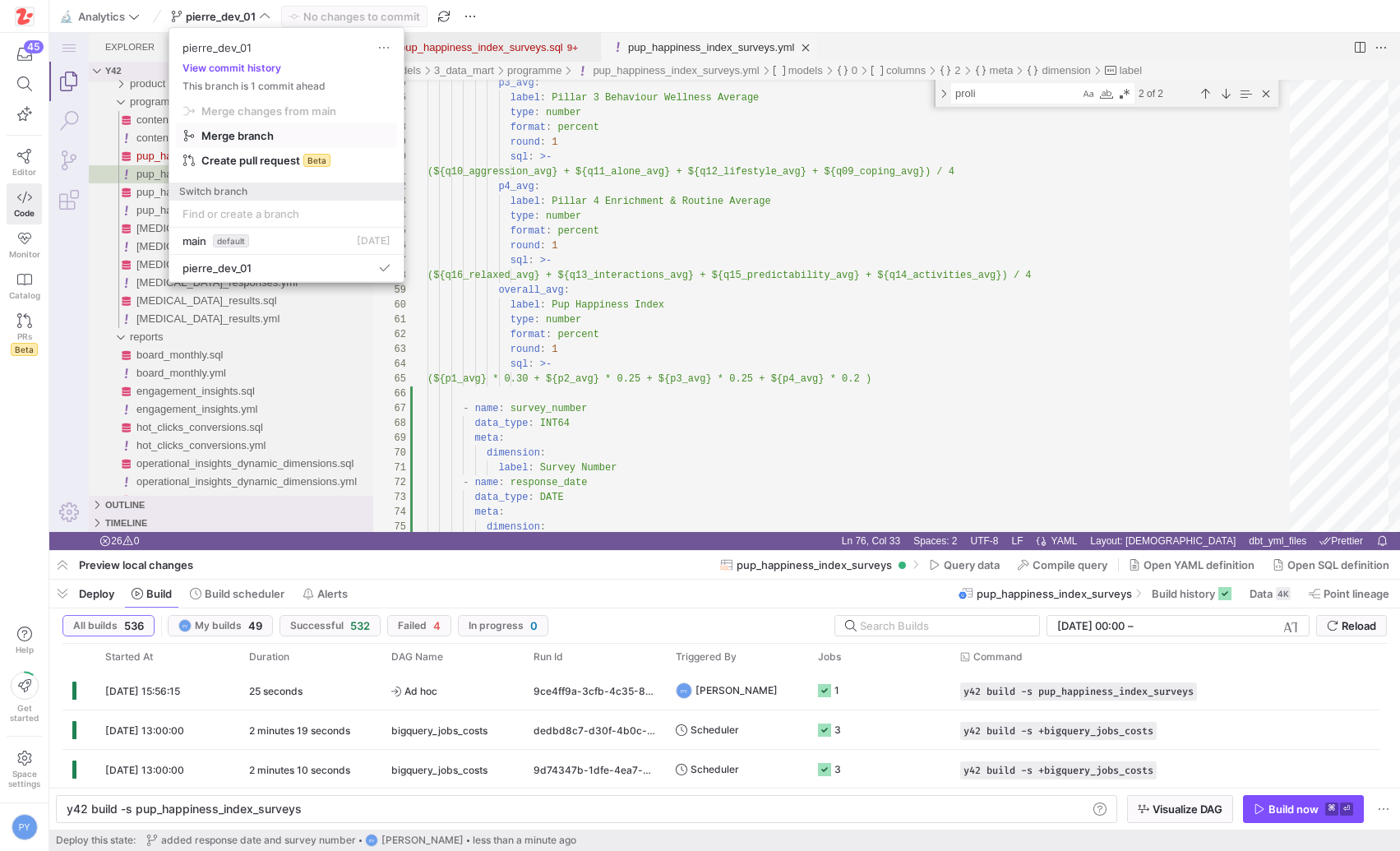
click at [286, 134] on span "Merge branch" at bounding box center [286, 136] width 206 height 13
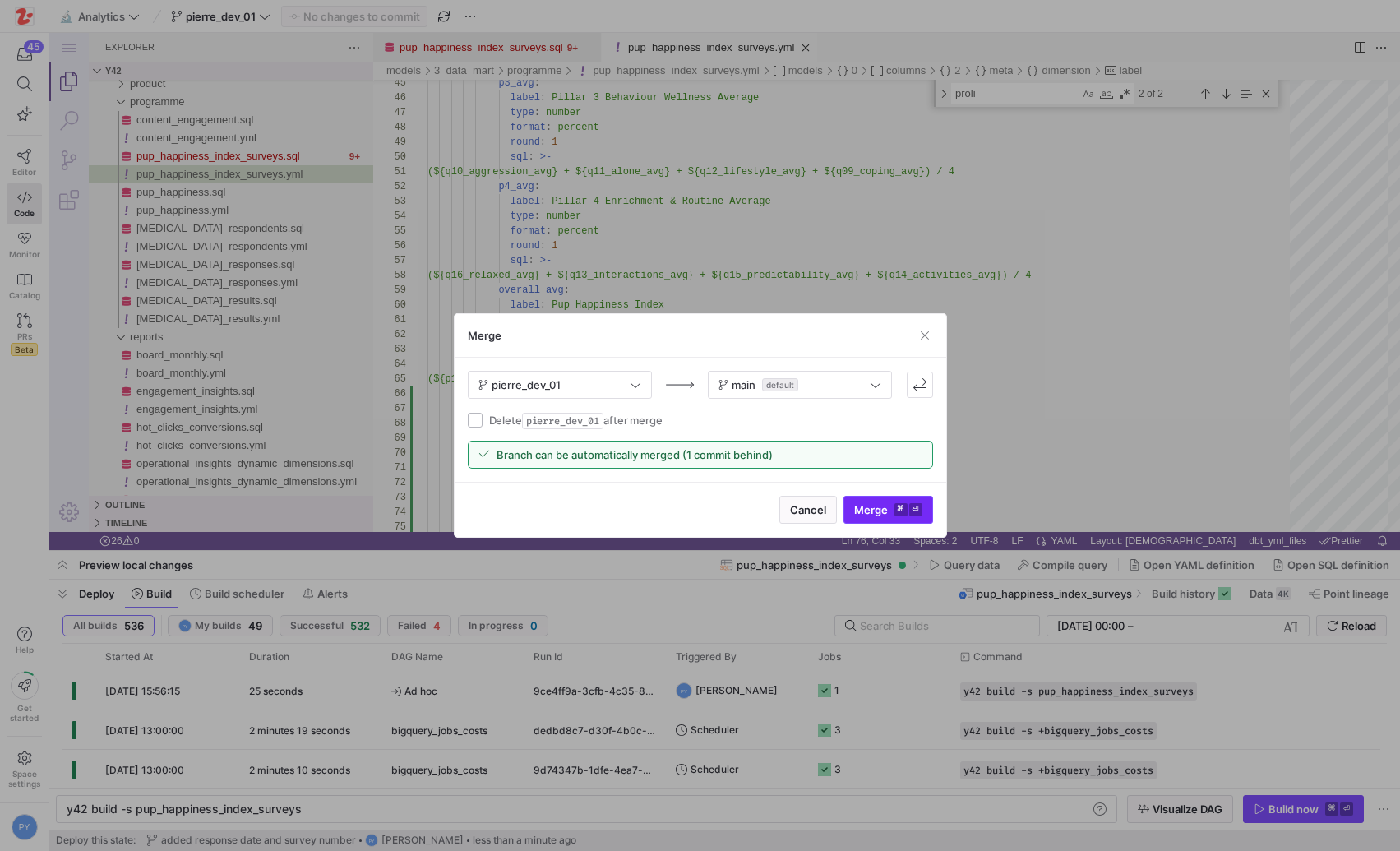
click at [863, 517] on span "submit" at bounding box center [887, 510] width 88 height 26
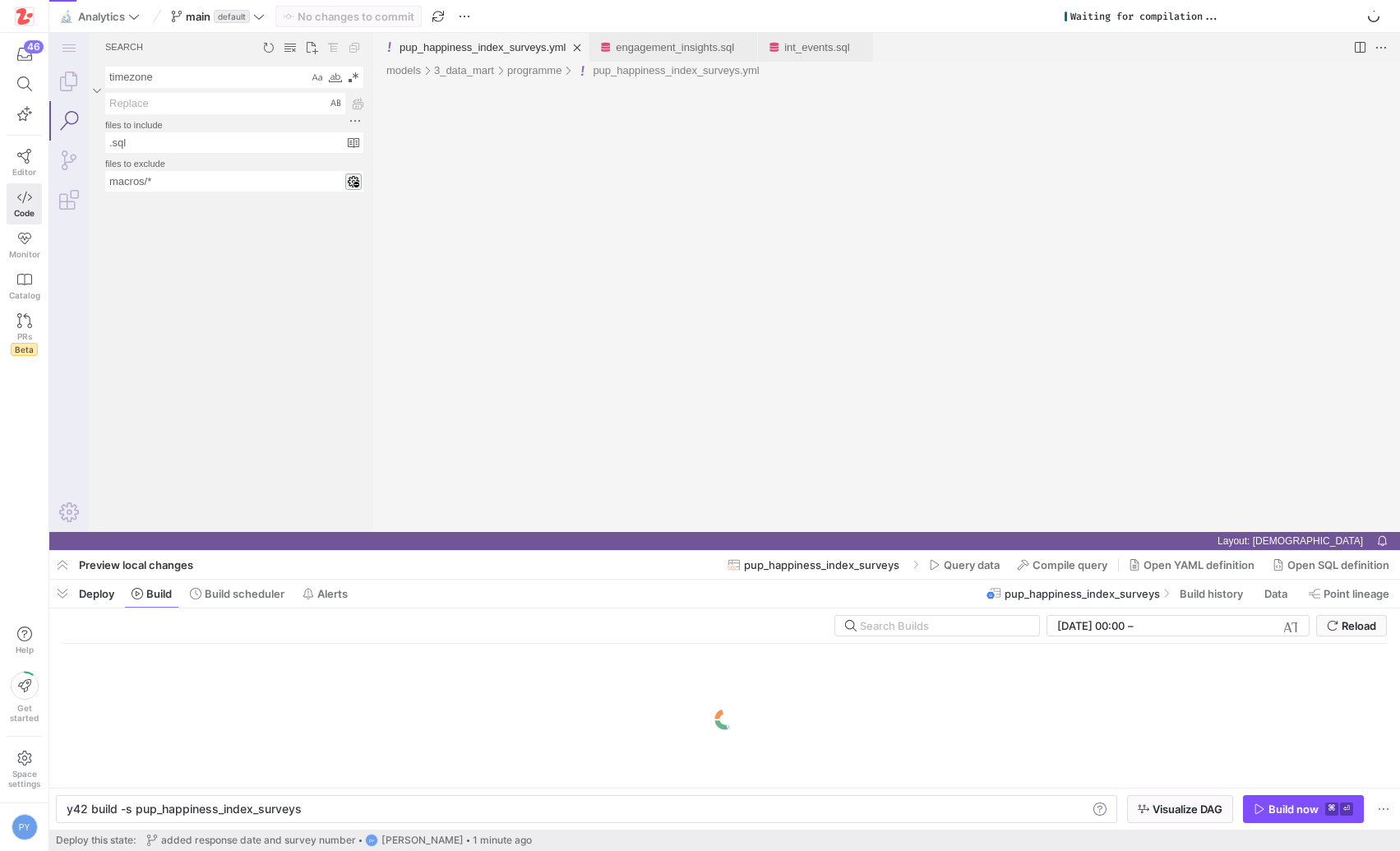
click at [1269, 808] on div "Build now" at bounding box center [1294, 809] width 50 height 13
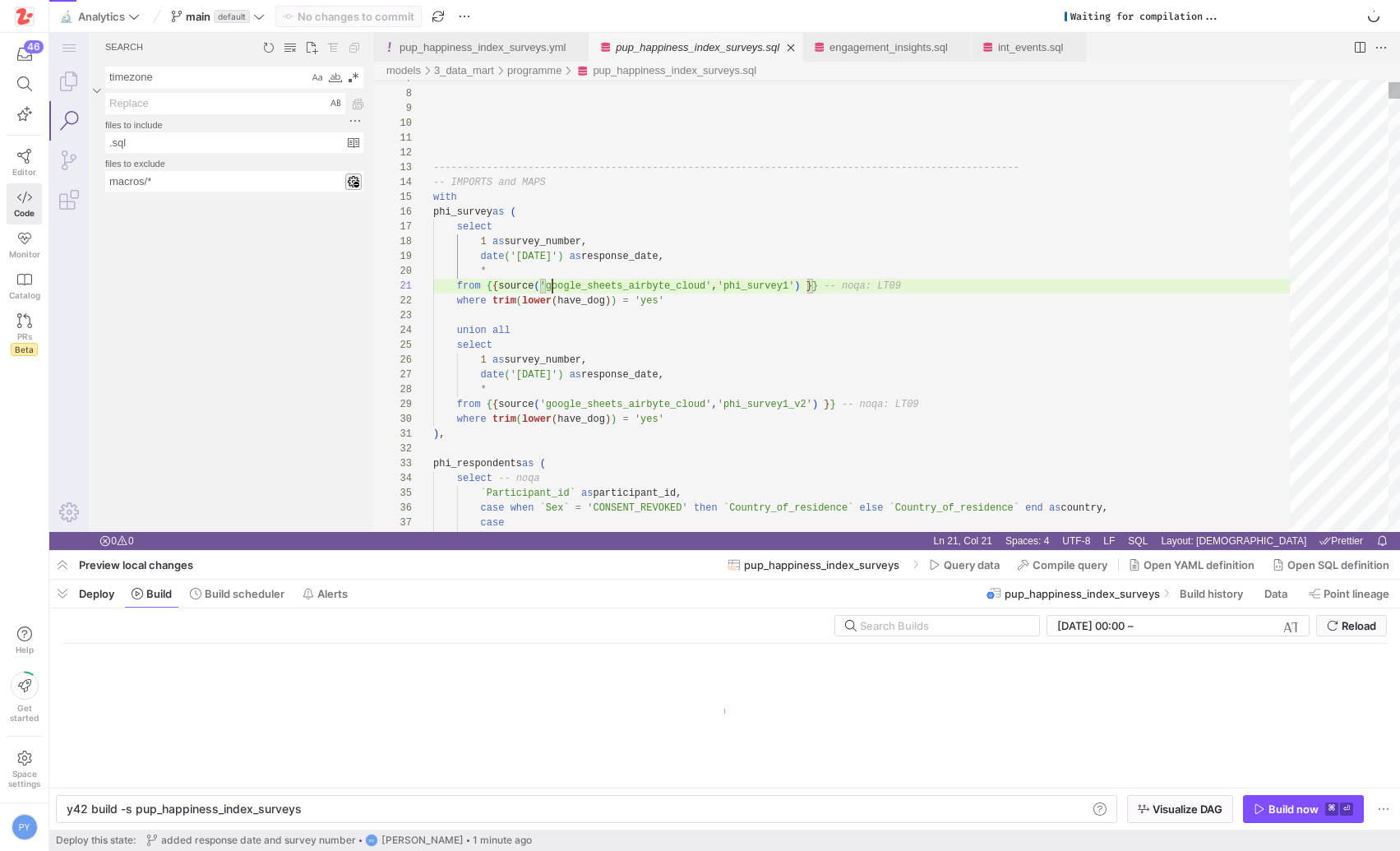
scroll to position [0, 119]
